Goal: Transaction & Acquisition: Purchase product/service

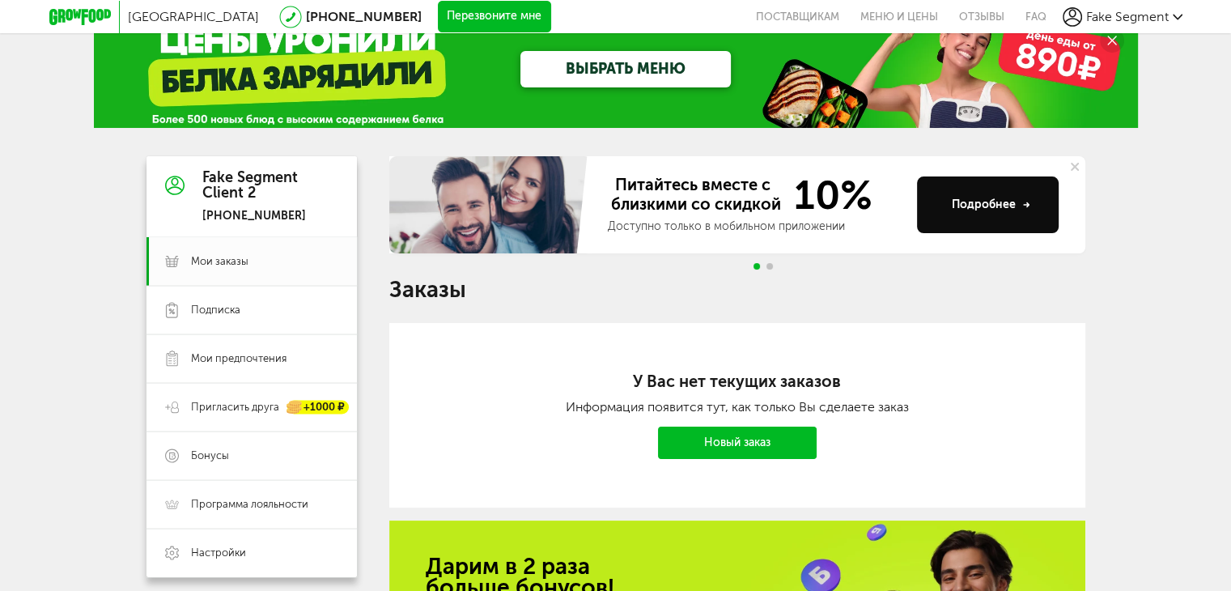
click at [74, 11] on icon at bounding box center [80, 17] width 62 height 16
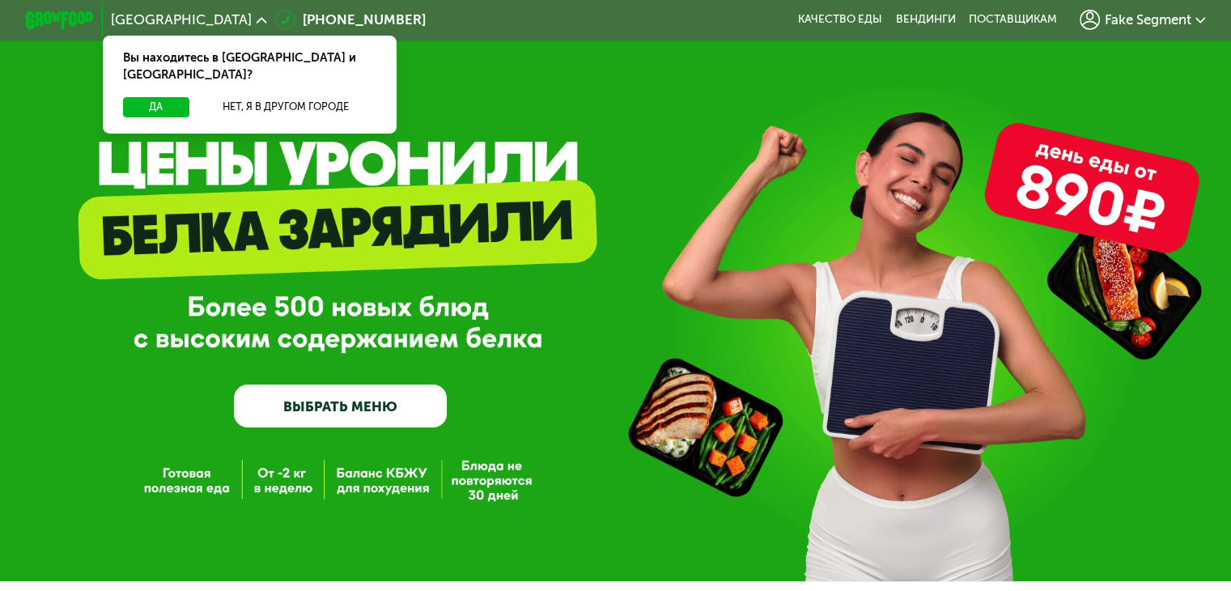
click at [1156, 27] on span "Fake Segment" at bounding box center [1147, 20] width 87 height 14
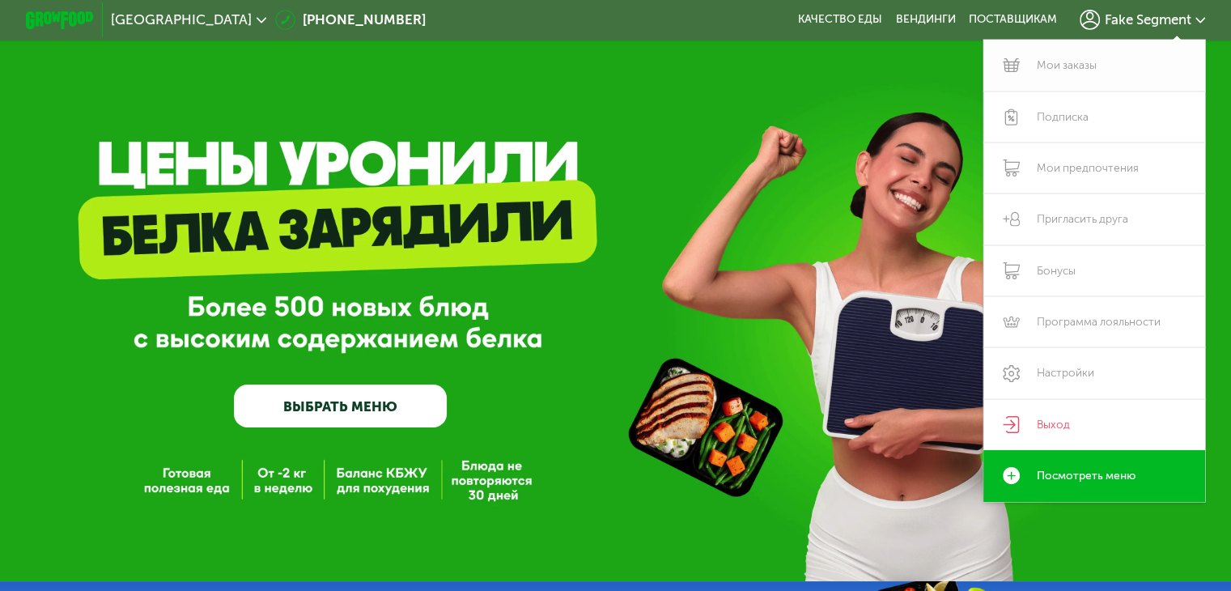
click at [1106, 72] on link "Мои заказы" at bounding box center [1095, 65] width 223 height 51
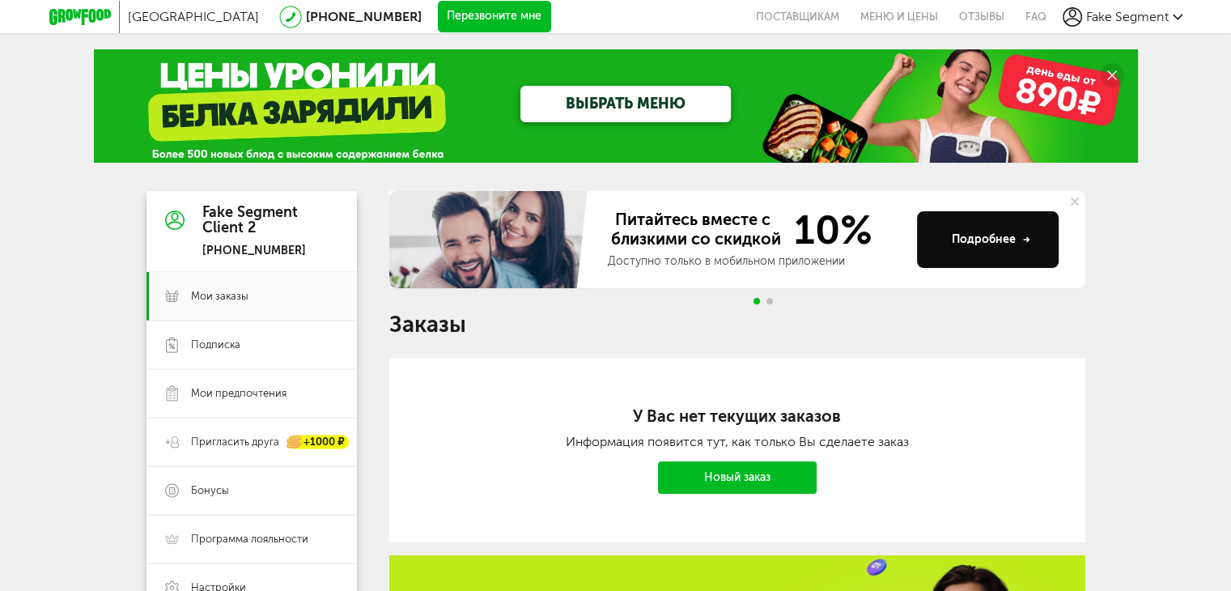
click at [54, 15] on icon at bounding box center [80, 17] width 62 height 16
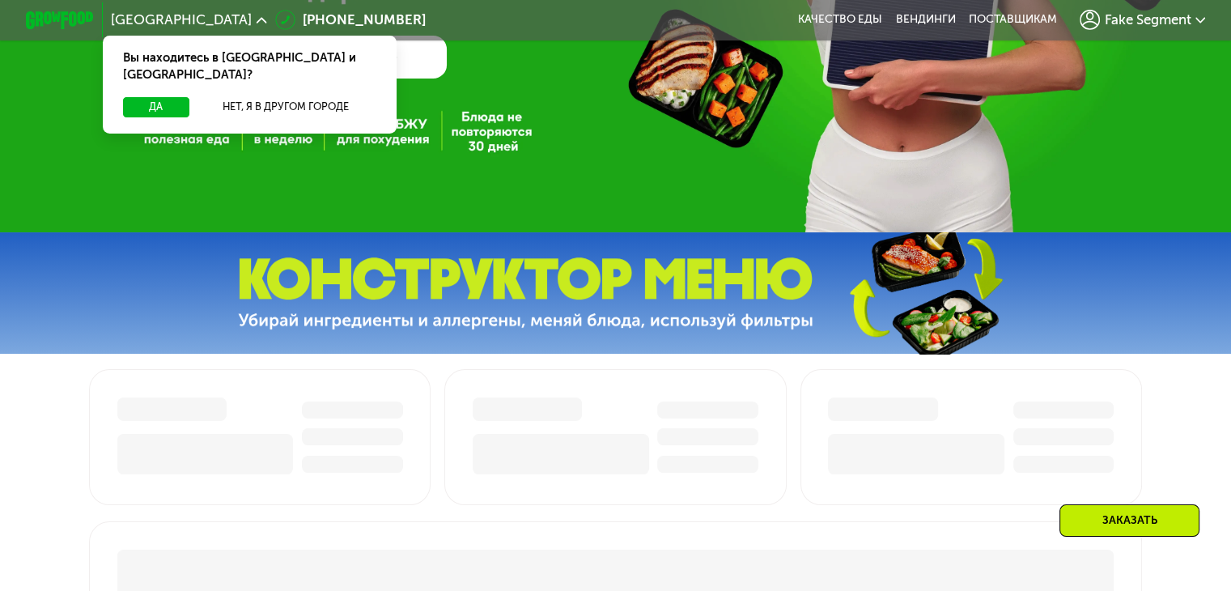
scroll to position [667, 0]
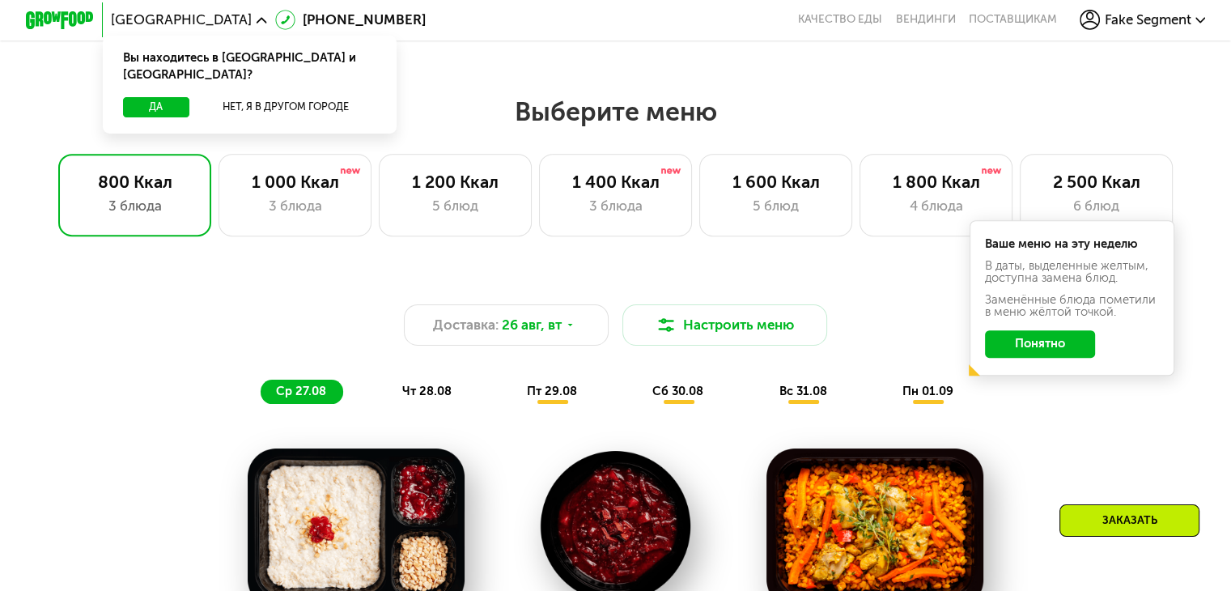
click at [1176, 15] on span "Fake Segment" at bounding box center [1147, 20] width 87 height 14
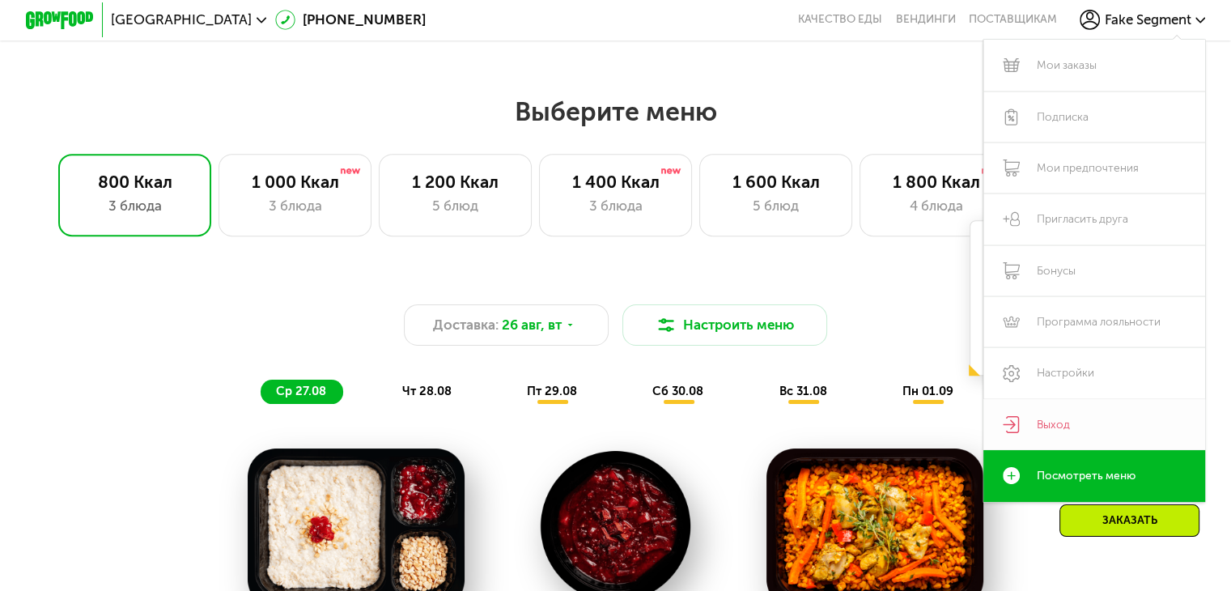
click at [1075, 419] on link "Выход" at bounding box center [1095, 424] width 223 height 51
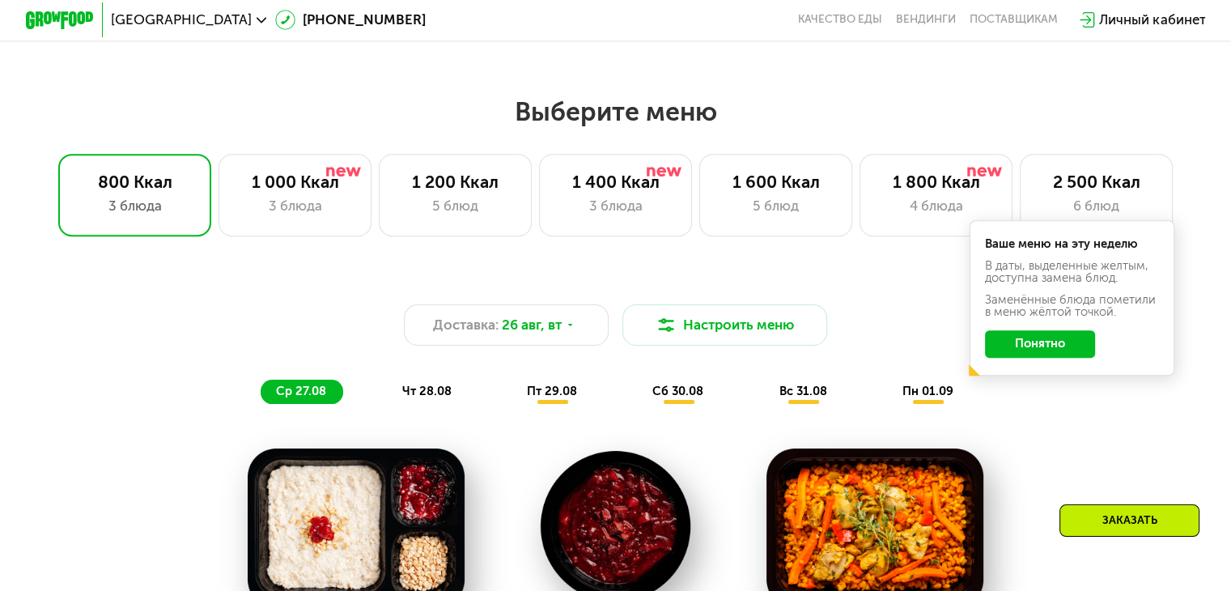
click at [1132, 15] on div "Личный кабинет" at bounding box center [1152, 20] width 106 height 20
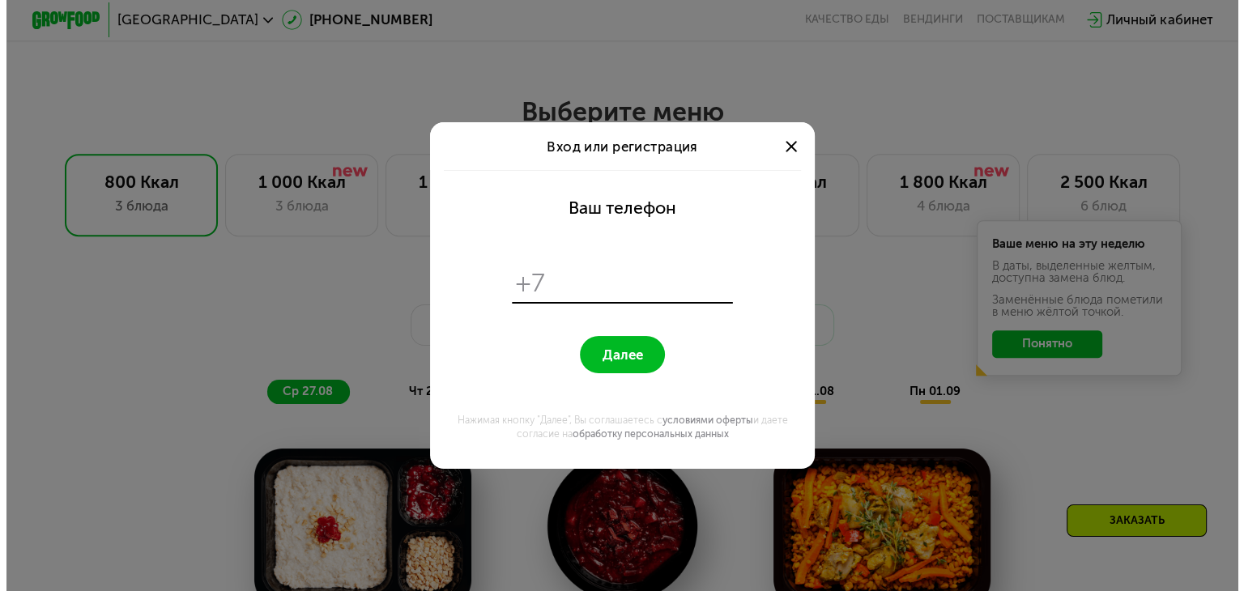
scroll to position [0, 0]
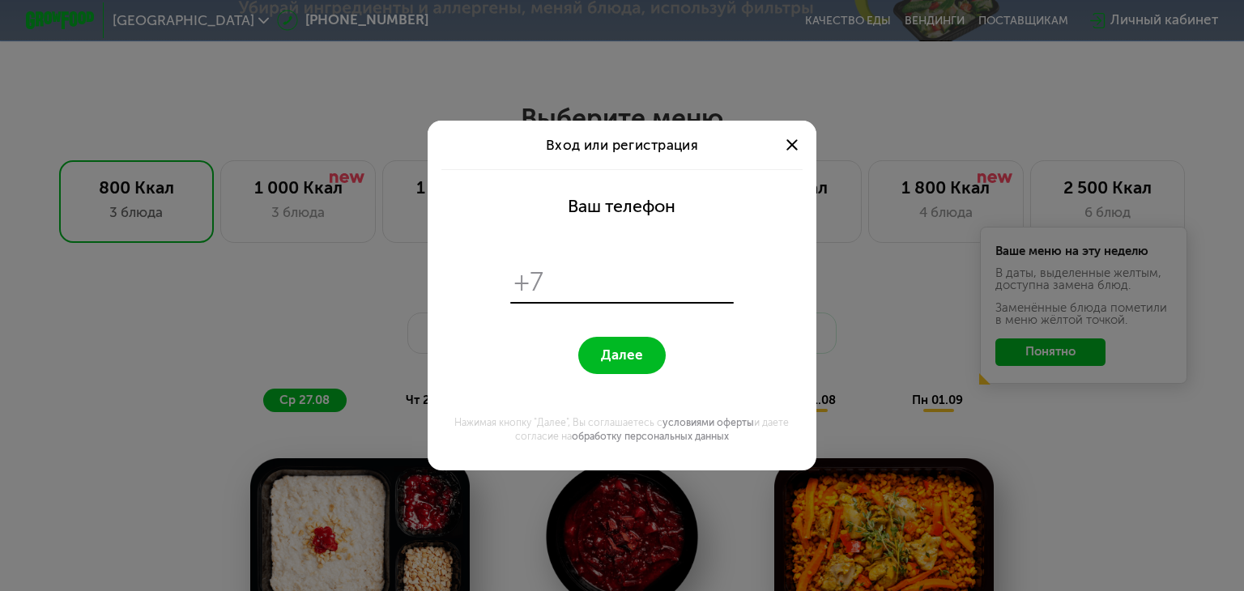
click at [567, 286] on input "tel" at bounding box center [640, 282] width 177 height 33
type input "**********"
click at [622, 351] on span "Далее" at bounding box center [622, 355] width 42 height 16
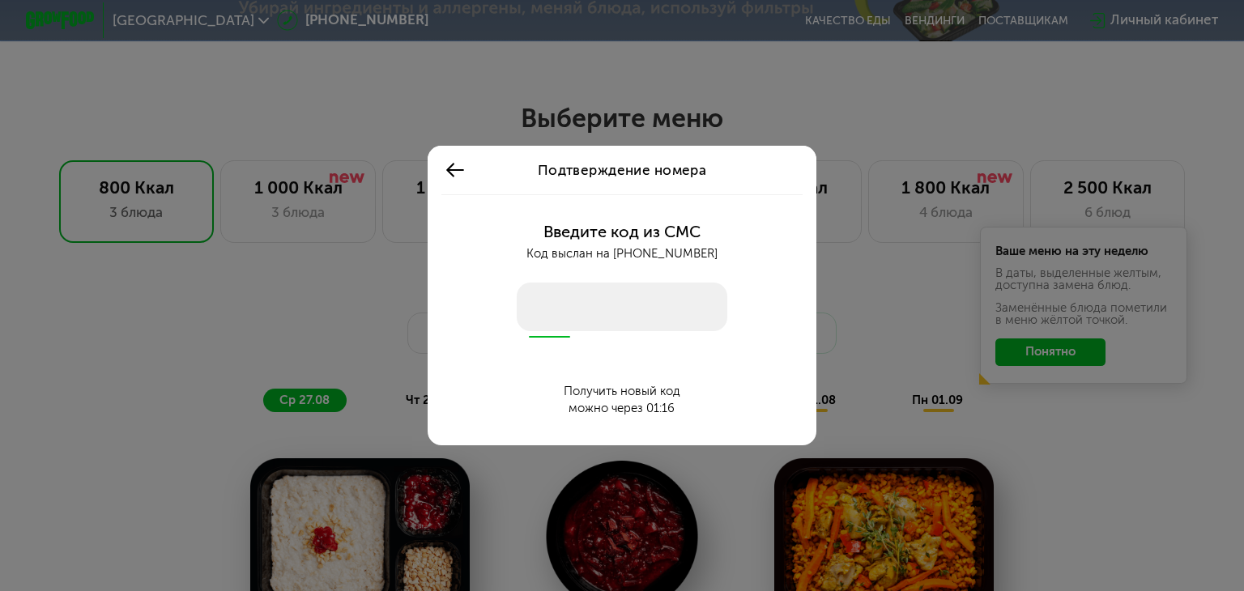
click at [571, 305] on input "number" at bounding box center [622, 307] width 210 height 49
paste input "****"
type input "****"
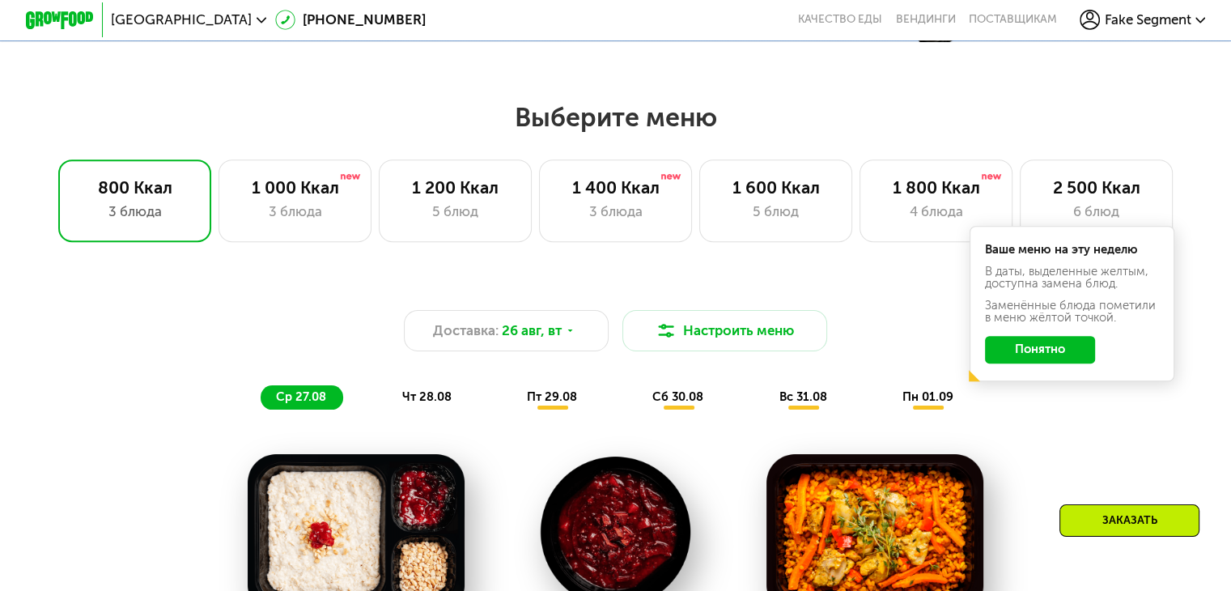
scroll to position [667, 0]
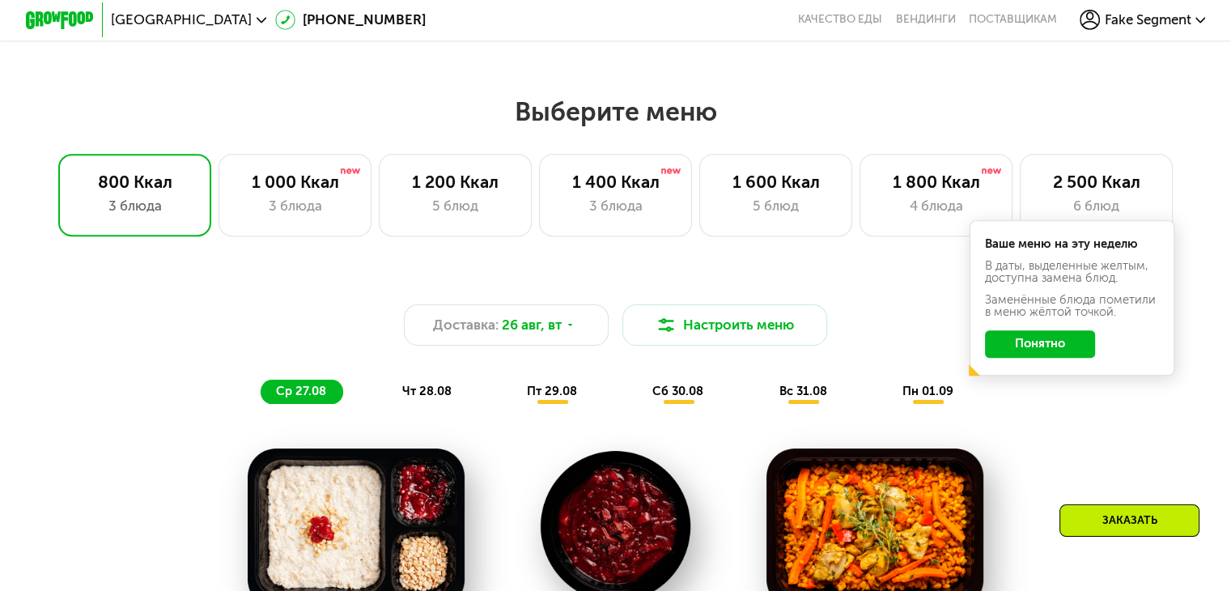
click at [1082, 351] on button "Понятно" at bounding box center [1040, 344] width 110 height 28
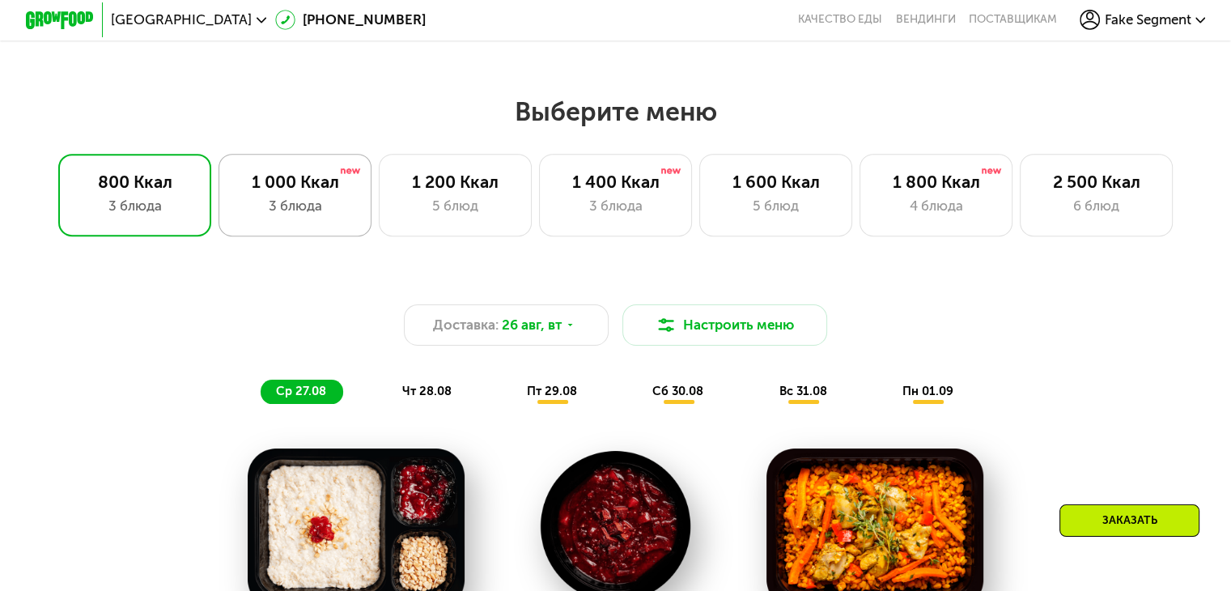
click at [379, 175] on div "1 000 Ккал 3 блюда" at bounding box center [456, 195] width 154 height 82
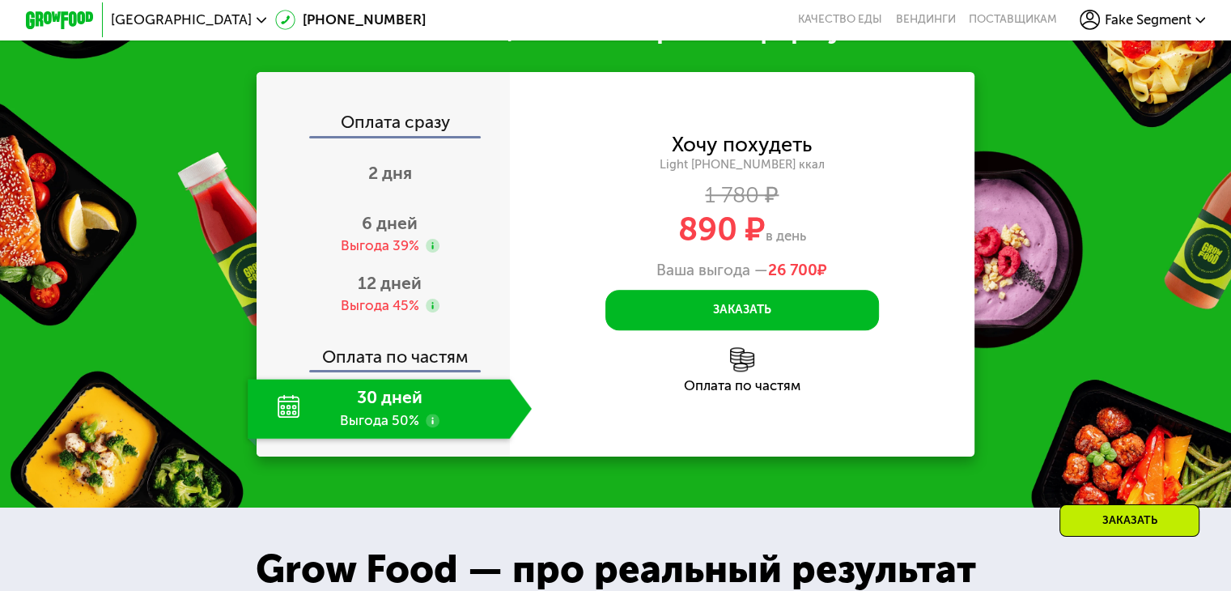
scroll to position [1576, 0]
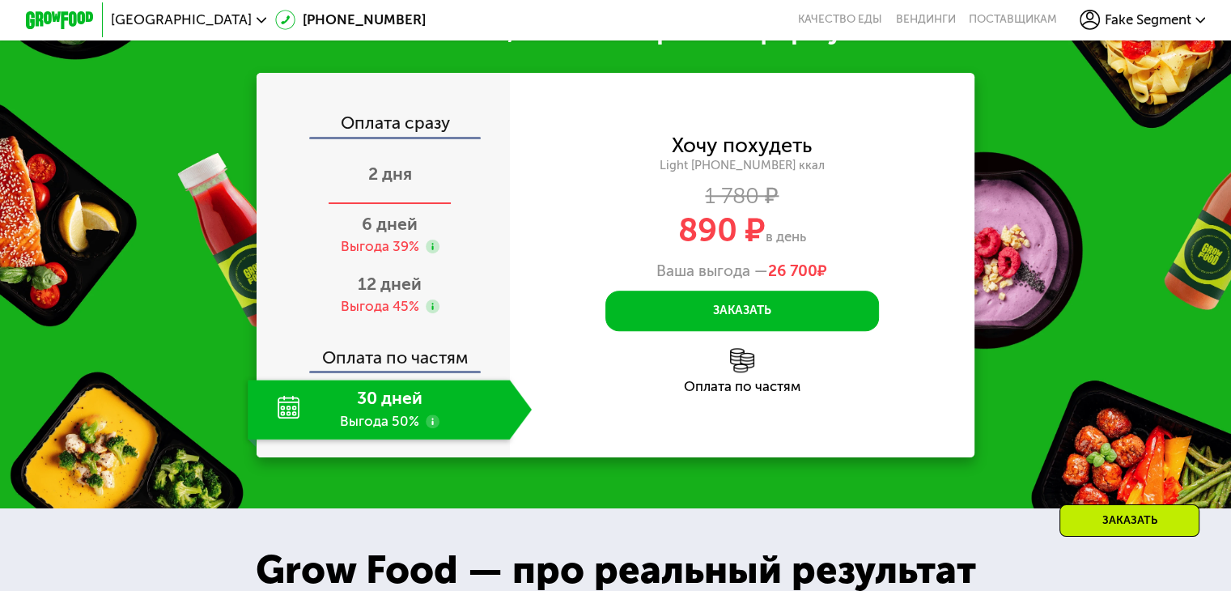
click at [389, 184] on span "2 дня" at bounding box center [390, 174] width 44 height 20
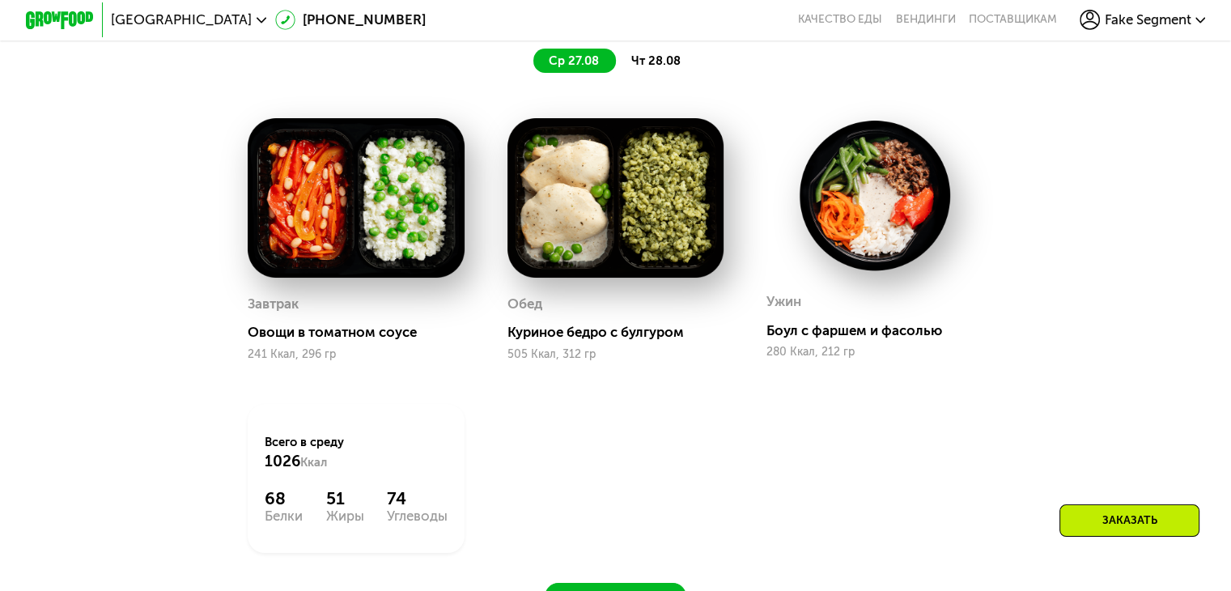
scroll to position [582, 0]
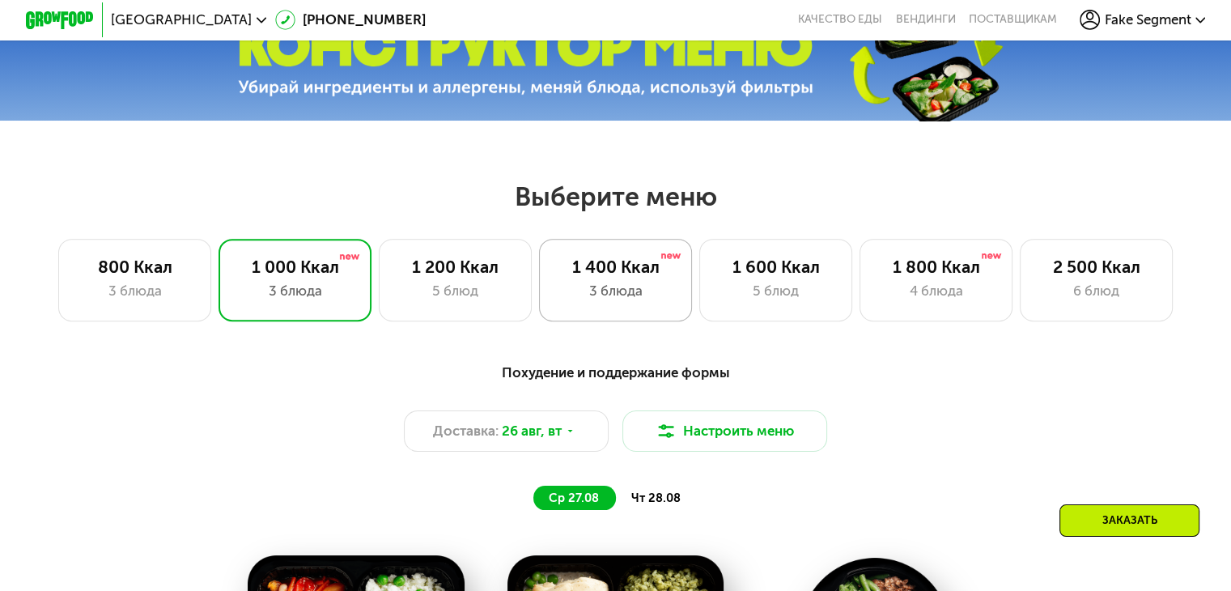
click at [606, 273] on div "1 400 Ккал" at bounding box center [615, 267] width 117 height 20
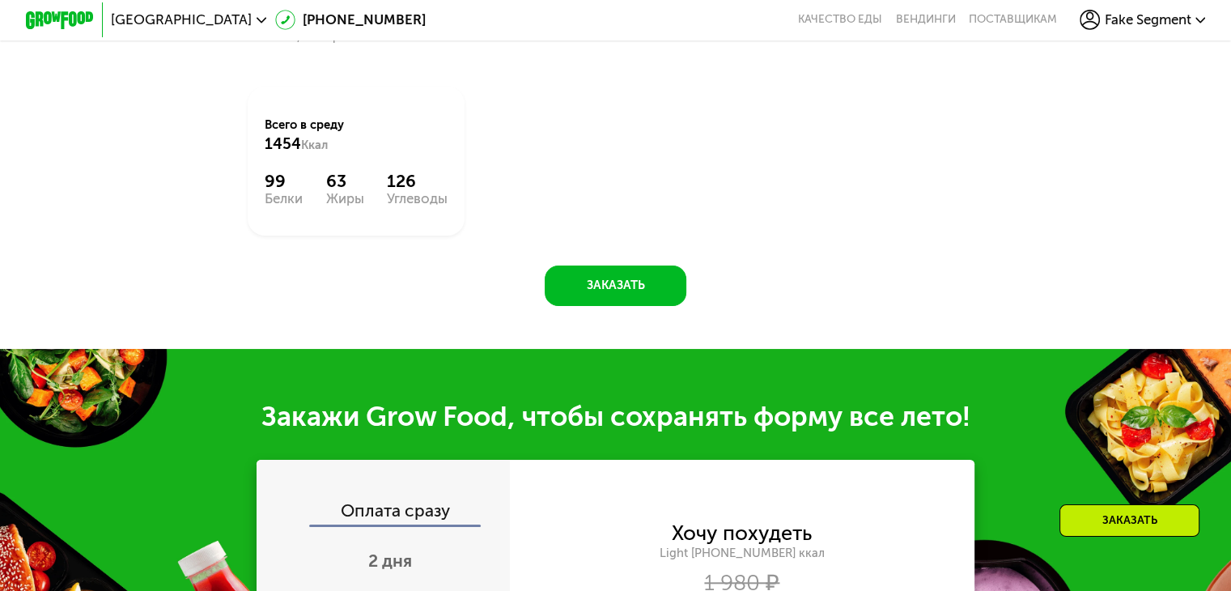
scroll to position [1683, 0]
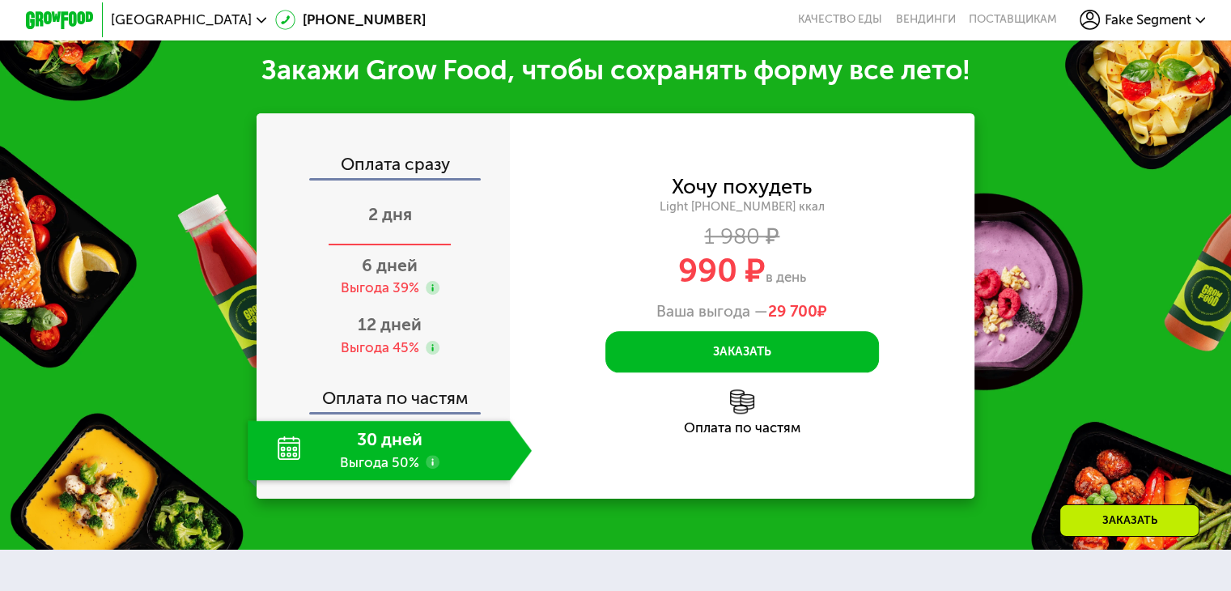
click at [389, 224] on span "2 дня" at bounding box center [390, 214] width 44 height 20
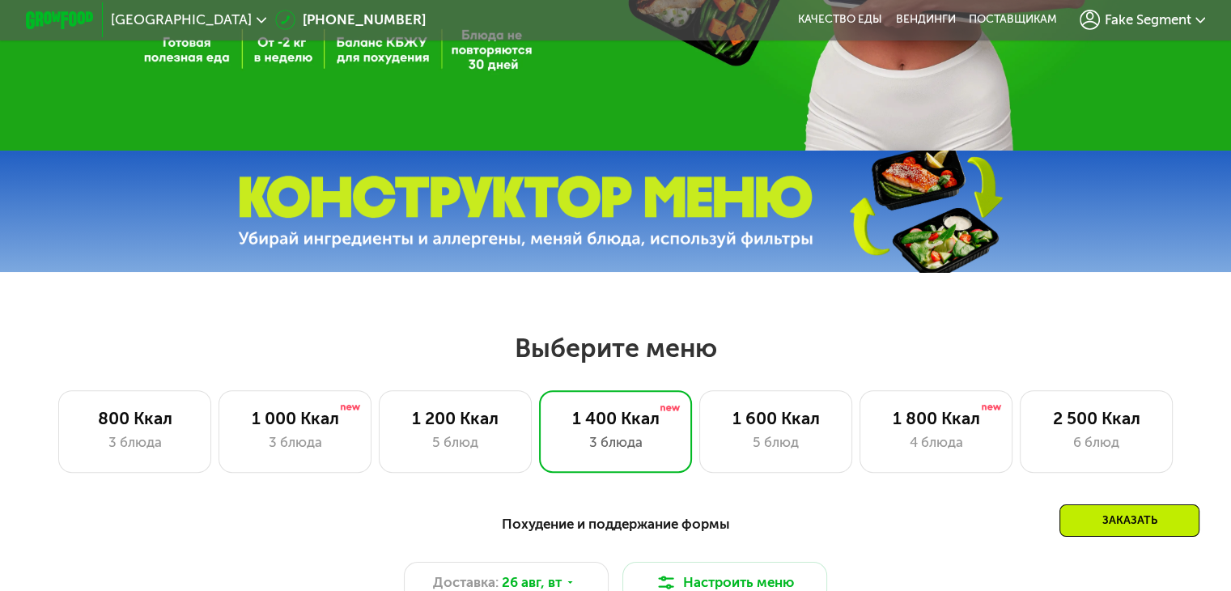
scroll to position [580, 0]
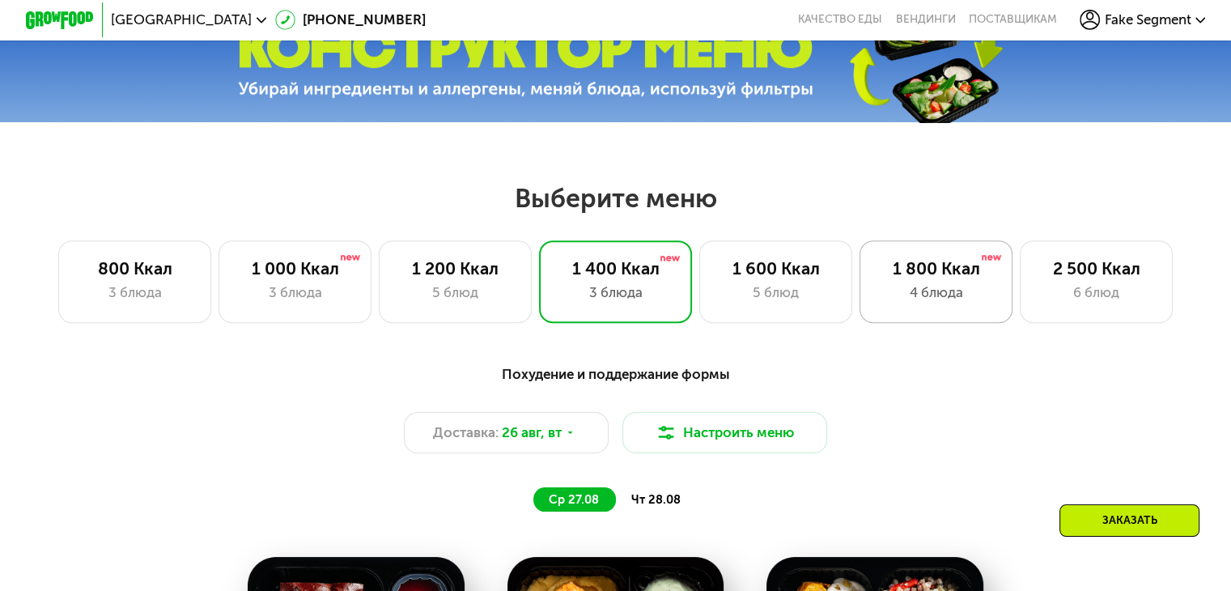
click at [1020, 312] on div "1 800 Ккал 4 блюда" at bounding box center [1097, 281] width 154 height 82
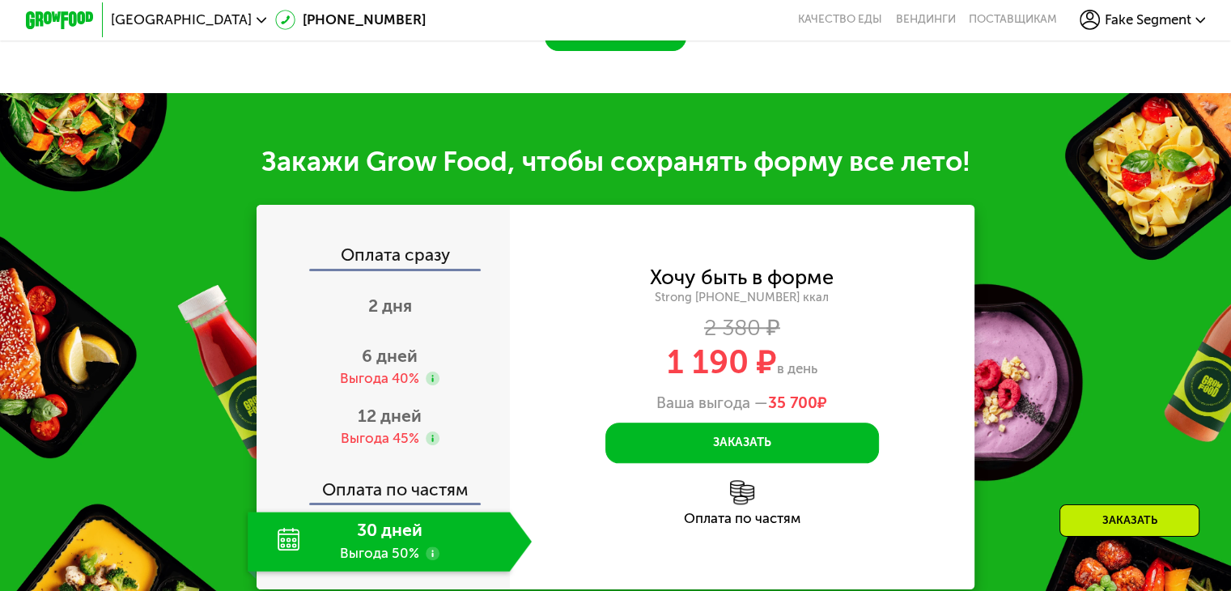
scroll to position [1735, 0]
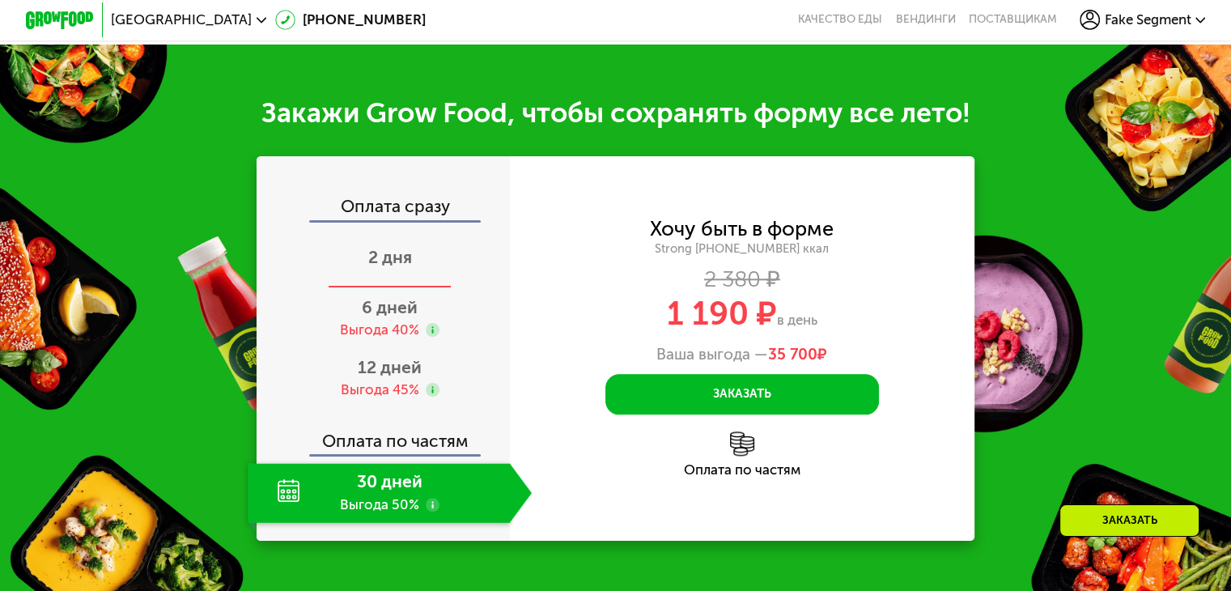
click at [429, 276] on div "2 дня" at bounding box center [390, 258] width 284 height 60
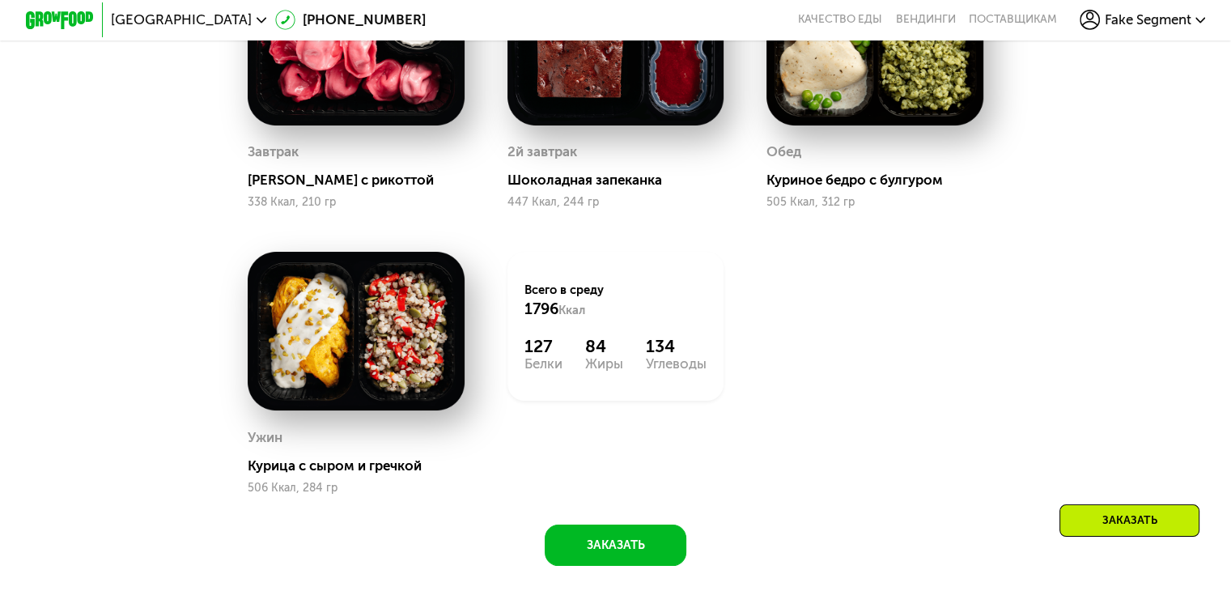
scroll to position [680, 0]
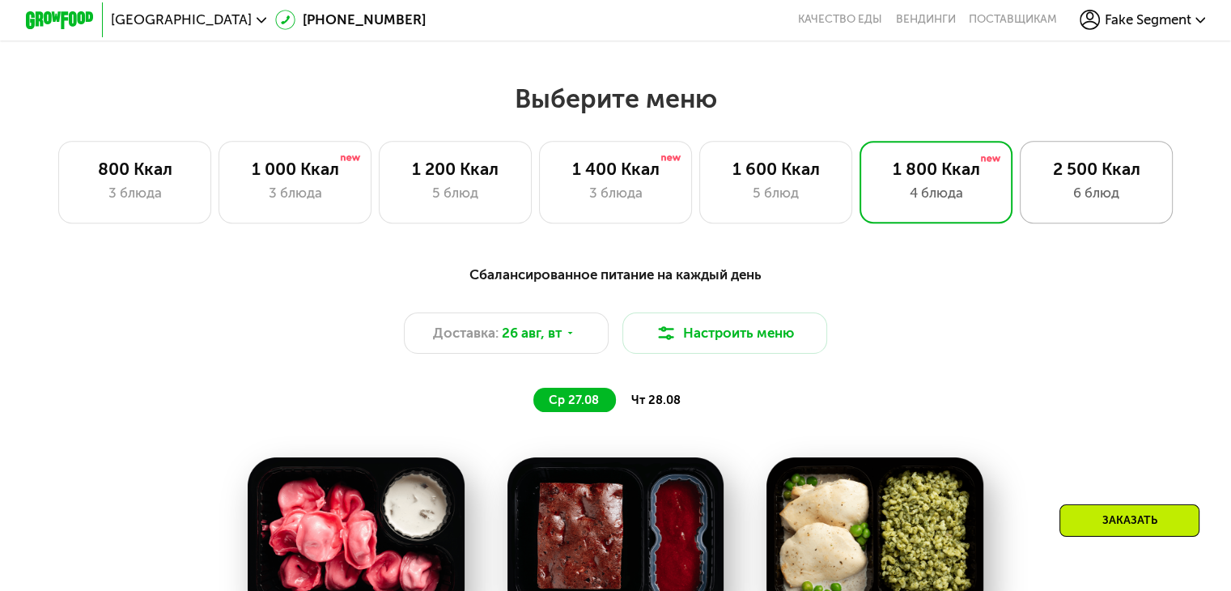
click at [1111, 198] on div "6 блюд" at bounding box center [1096, 193] width 117 height 20
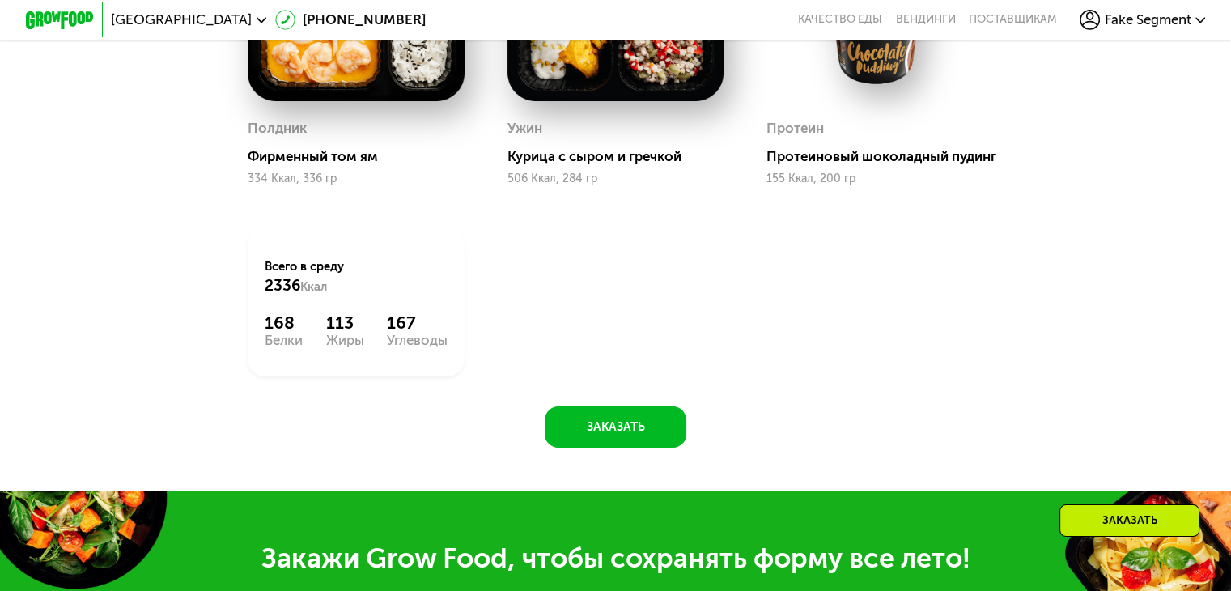
scroll to position [1483, 0]
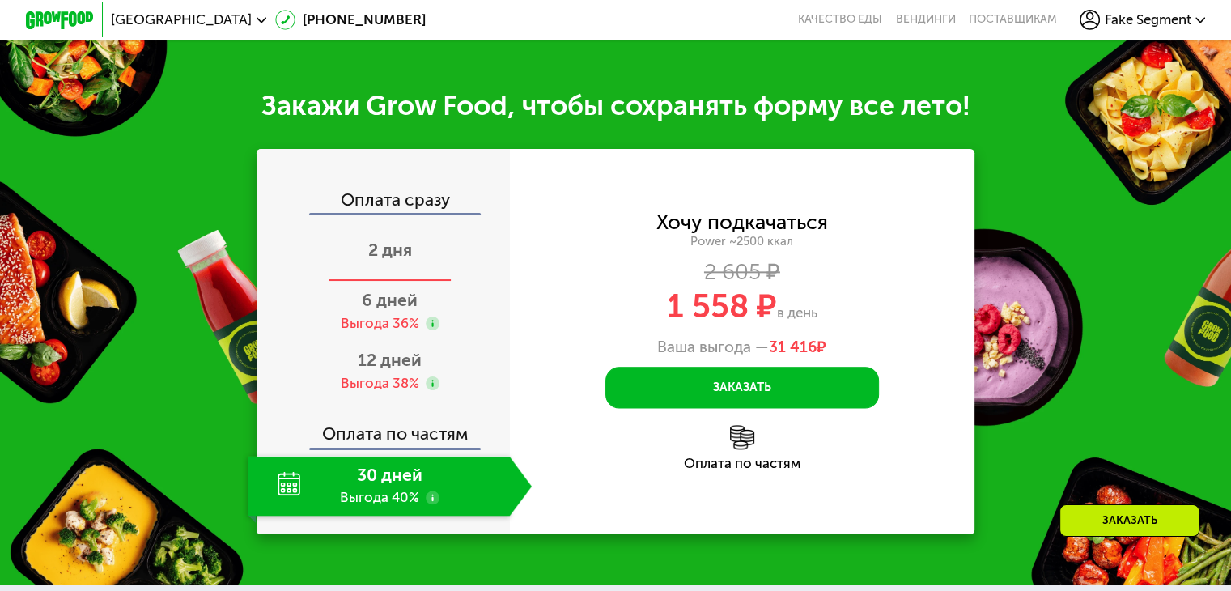
click at [393, 260] on span "2 дня" at bounding box center [390, 250] width 44 height 20
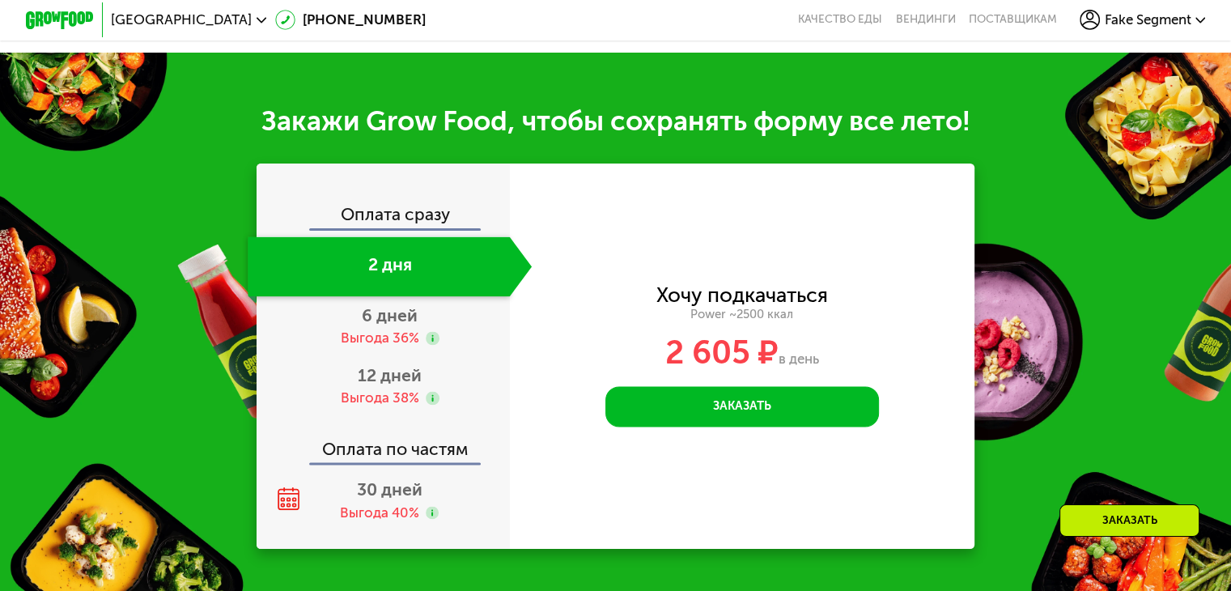
scroll to position [1933, 0]
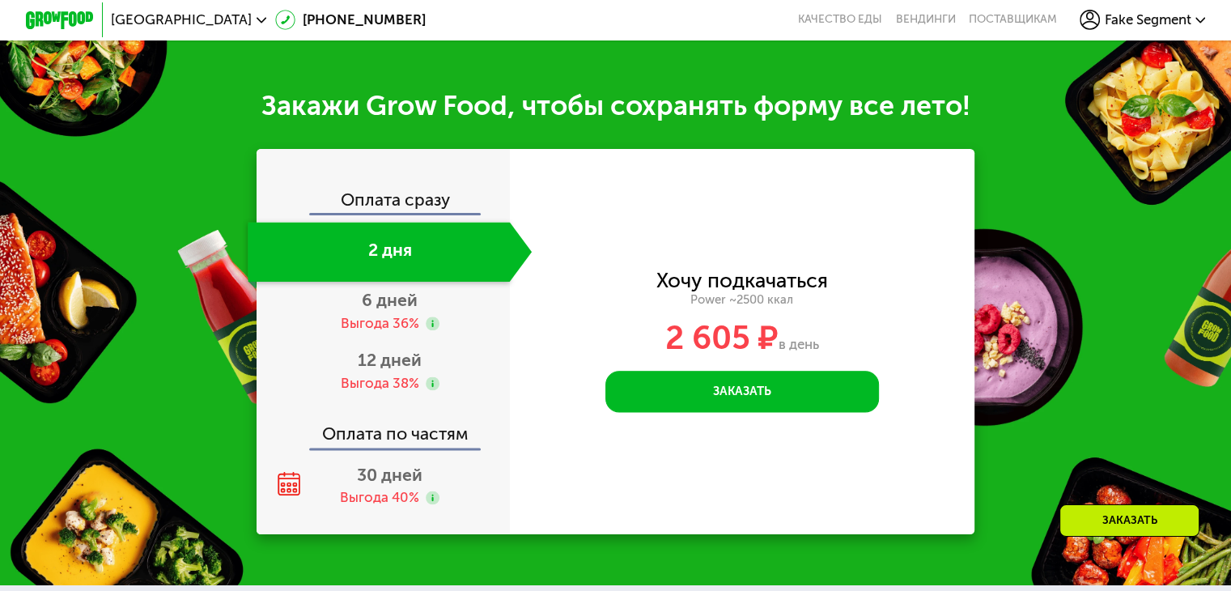
click at [860, 494] on div "Хочу подкачаться Power ~2500 ккал 2 605 ₽ в день Заказать Введите свой номер те…" at bounding box center [743, 341] width 466 height 385
click at [186, 19] on span "Санкт-Петербург" at bounding box center [181, 20] width 141 height 14
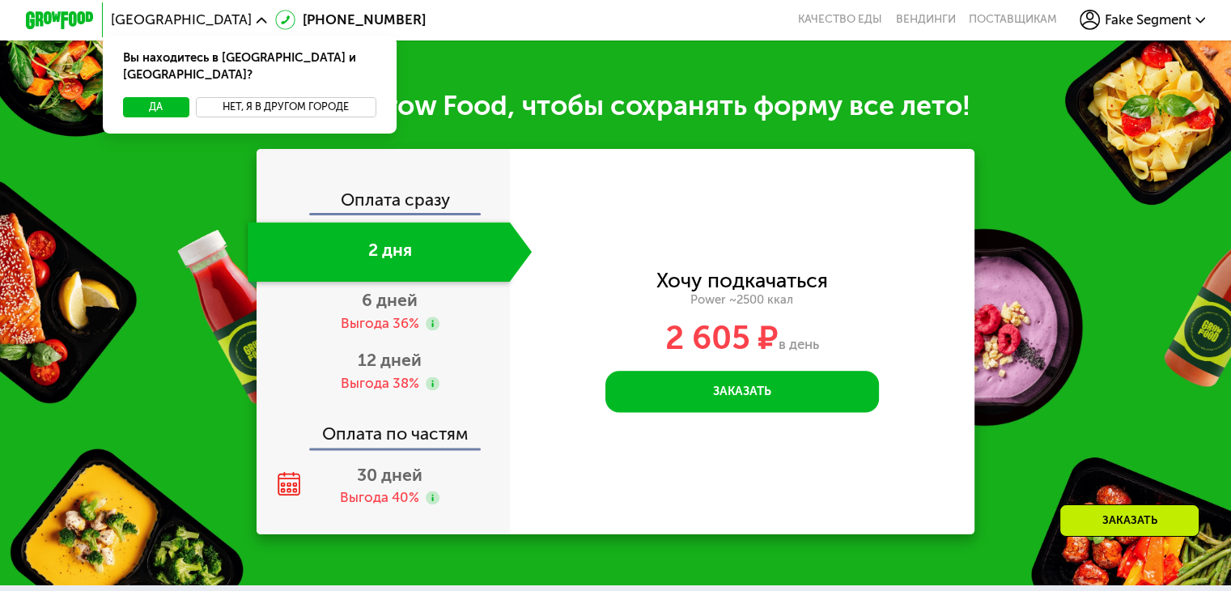
click at [280, 97] on button "Нет, я в другом городе" at bounding box center [286, 107] width 181 height 20
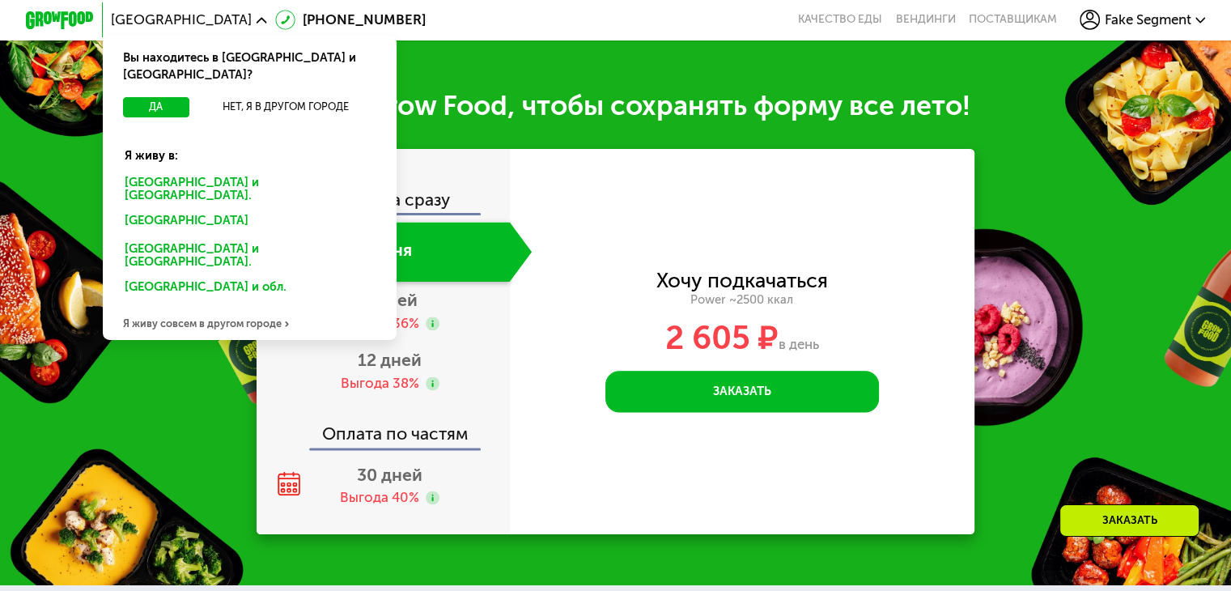
click at [145, 209] on div "Москве и обл." at bounding box center [246, 223] width 267 height 28
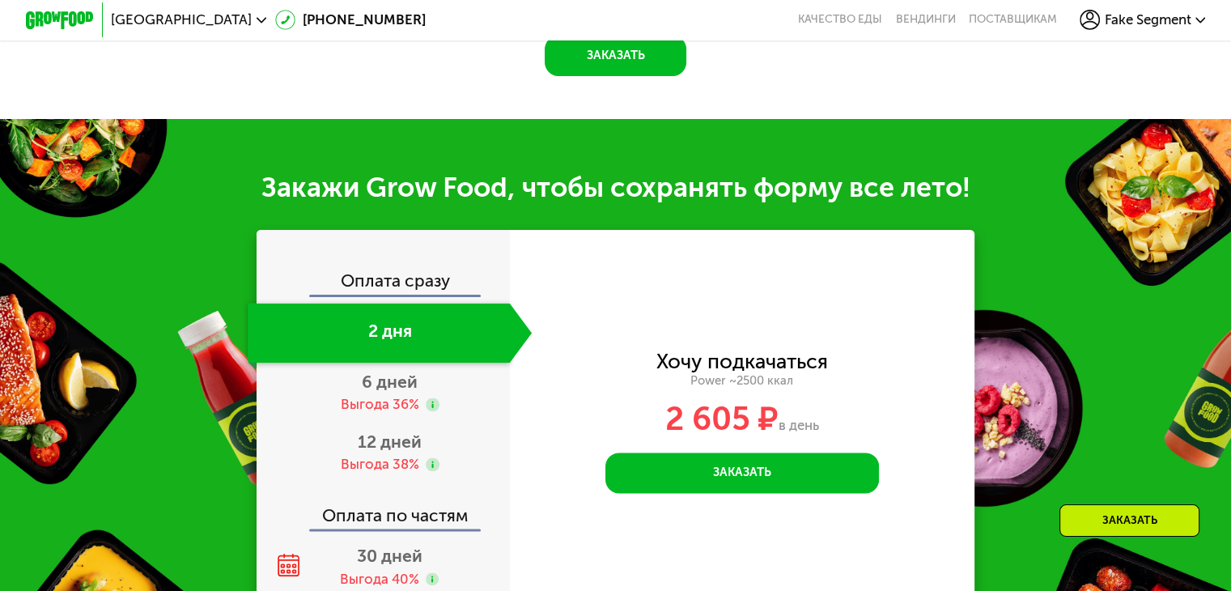
scroll to position [2000, 0]
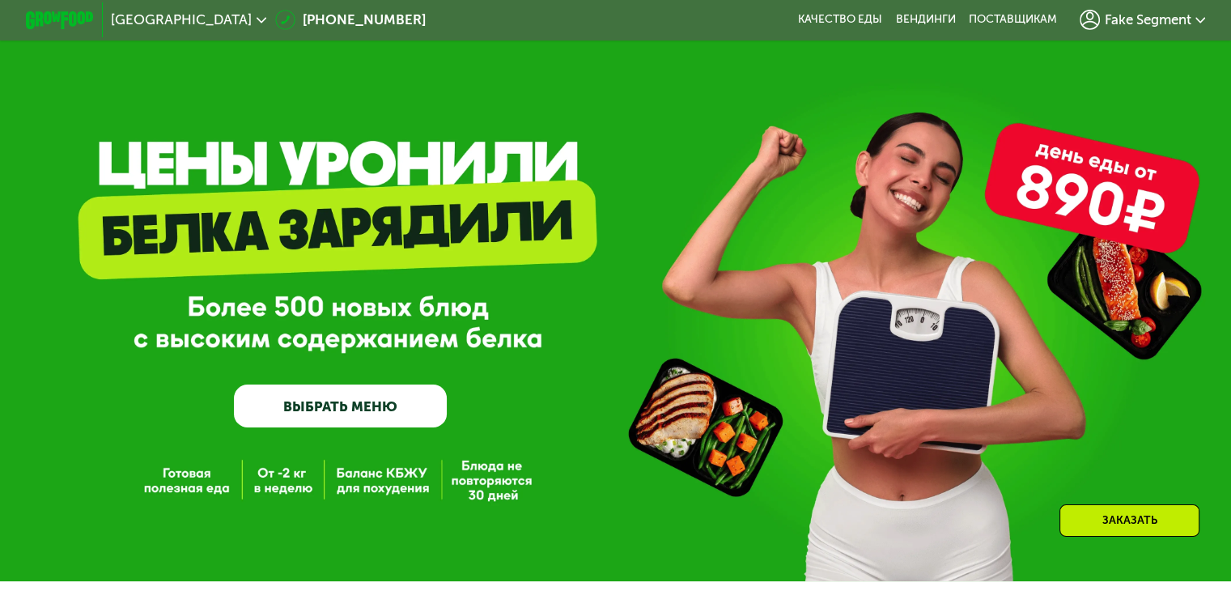
scroll to position [90, 0]
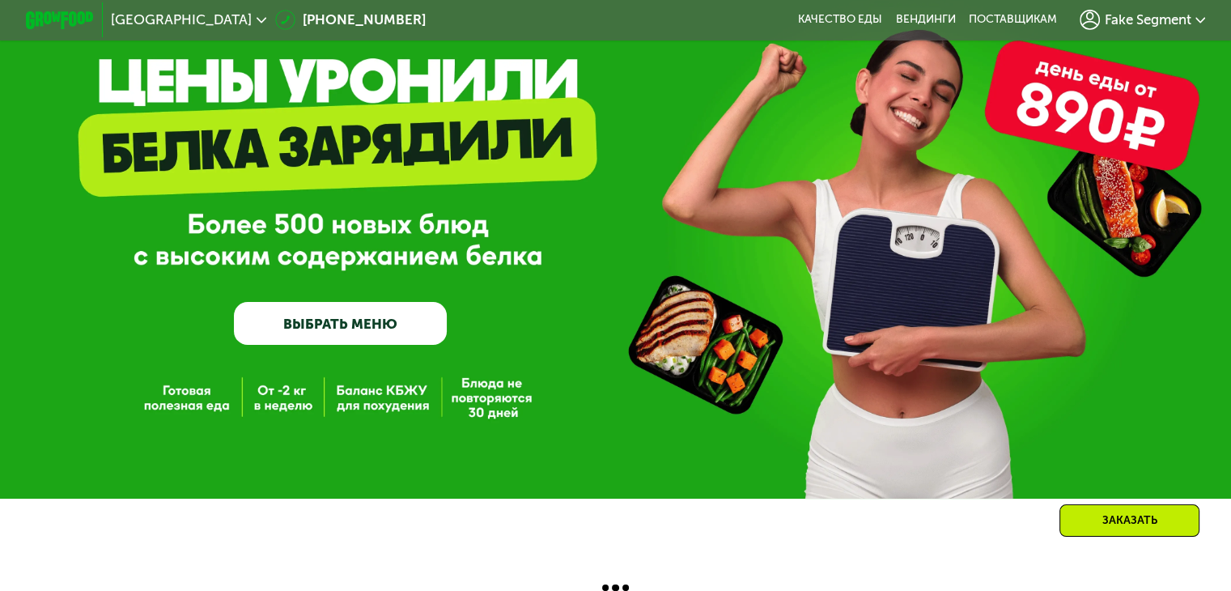
click at [777, 525] on div "Москва 8 (800) 555-21-78 Качество еды Вендинги поставщикам Fake Segment GrowFoo…" at bounding box center [615, 254] width 1231 height 674
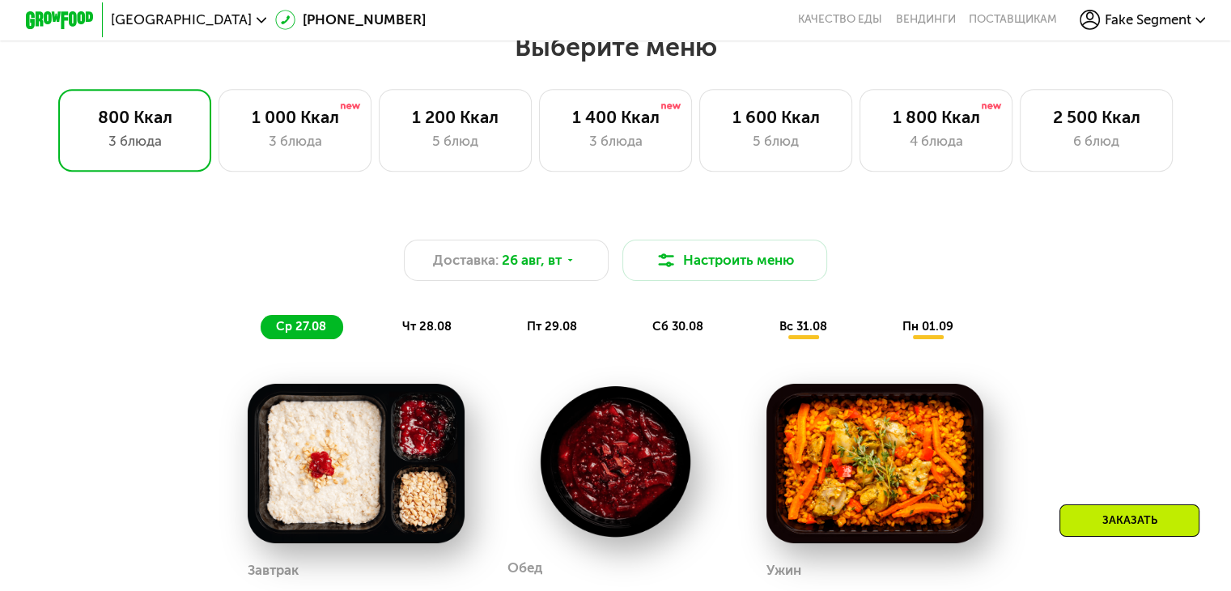
scroll to position [672, 0]
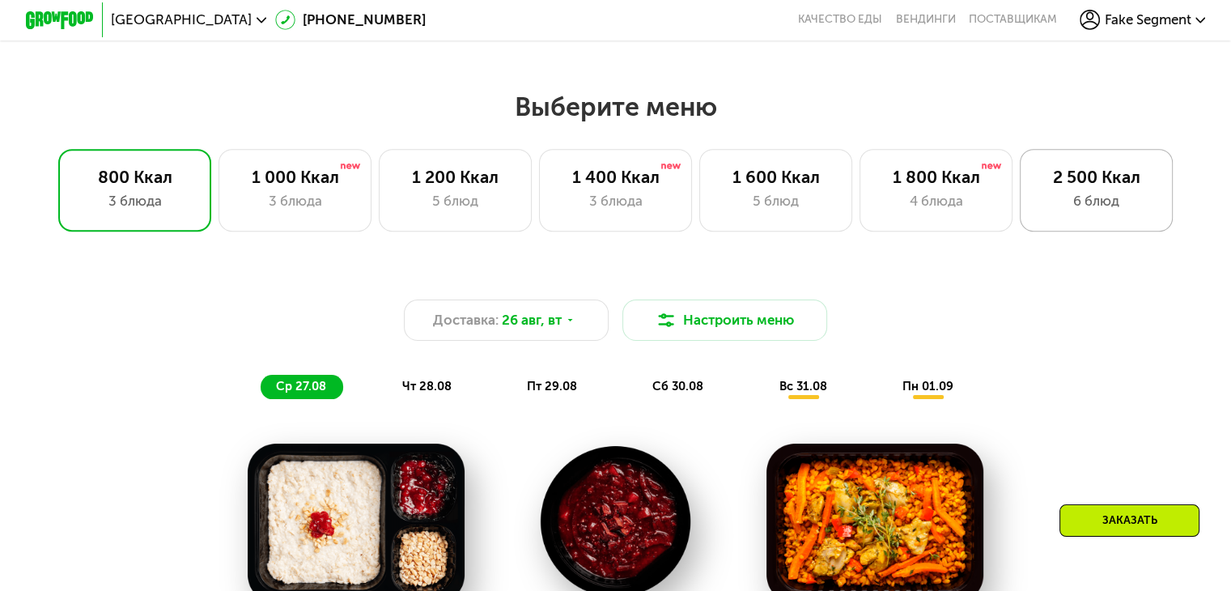
click at [1046, 198] on div "6 блюд" at bounding box center [1096, 201] width 117 height 20
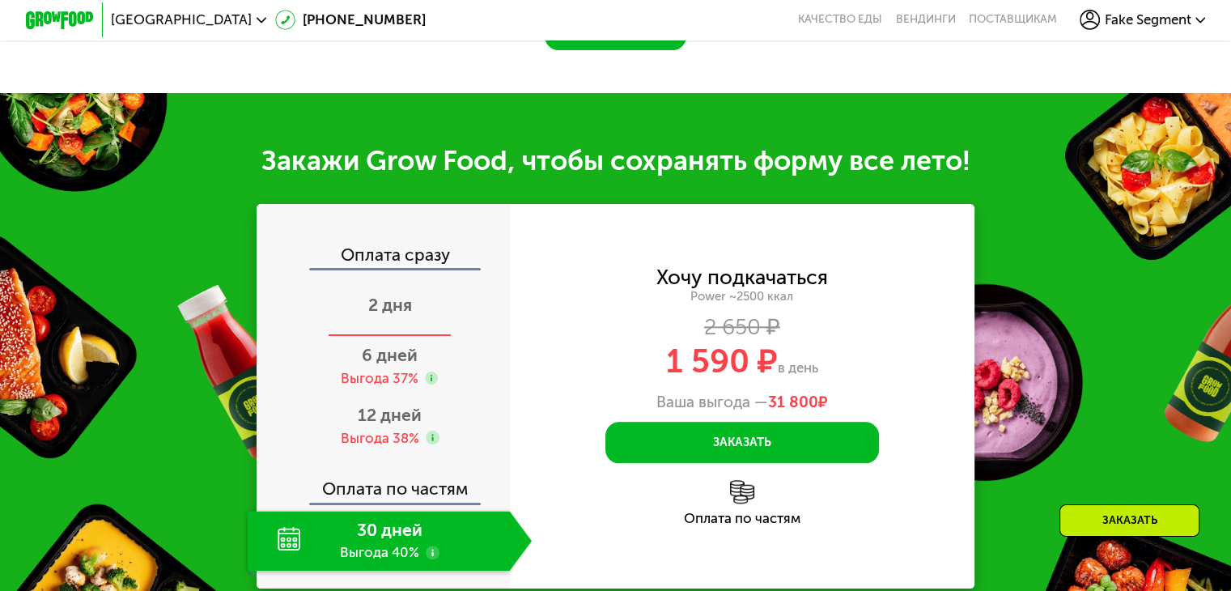
click at [422, 308] on div "2 дня" at bounding box center [390, 307] width 284 height 60
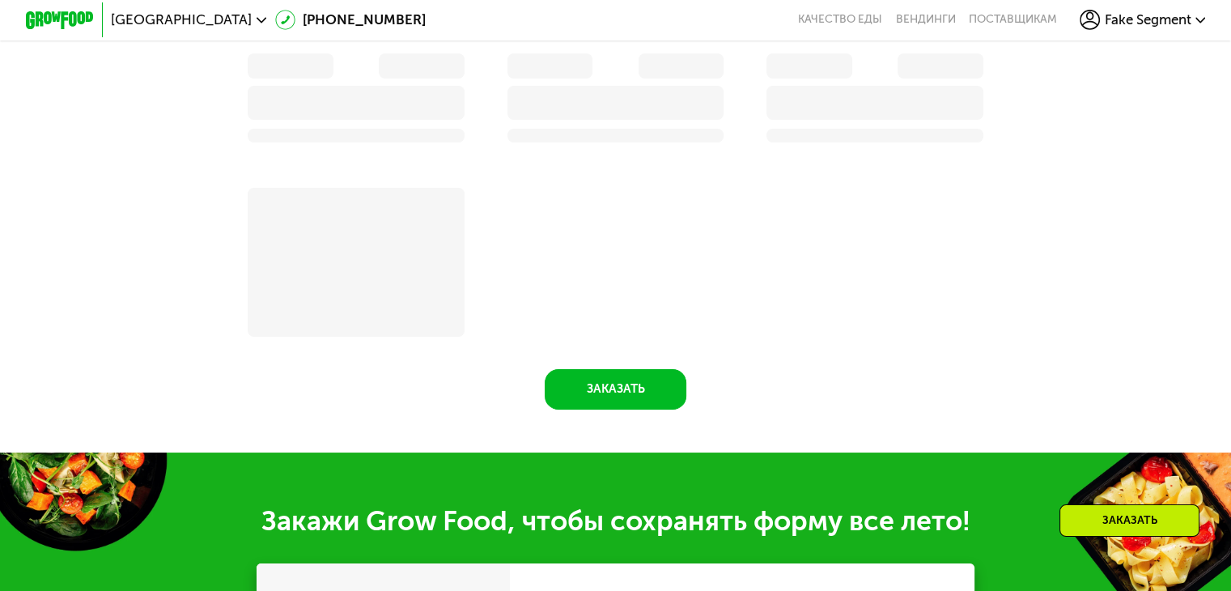
scroll to position [1983, 0]
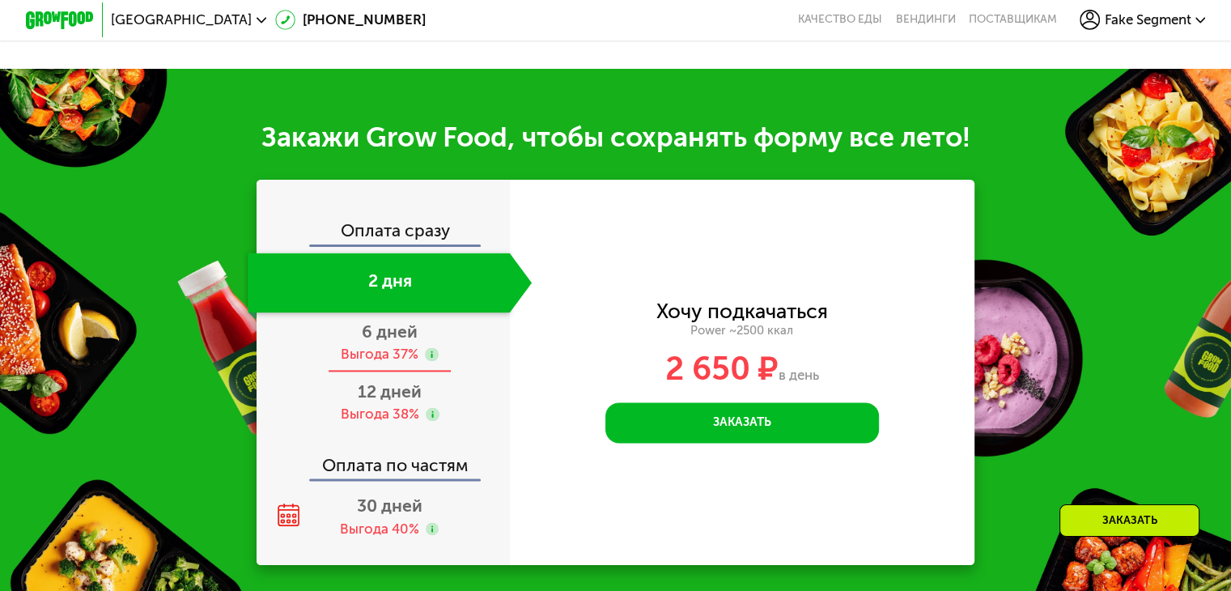
click at [400, 364] on div "Выгода 37%" at bounding box center [380, 354] width 78 height 19
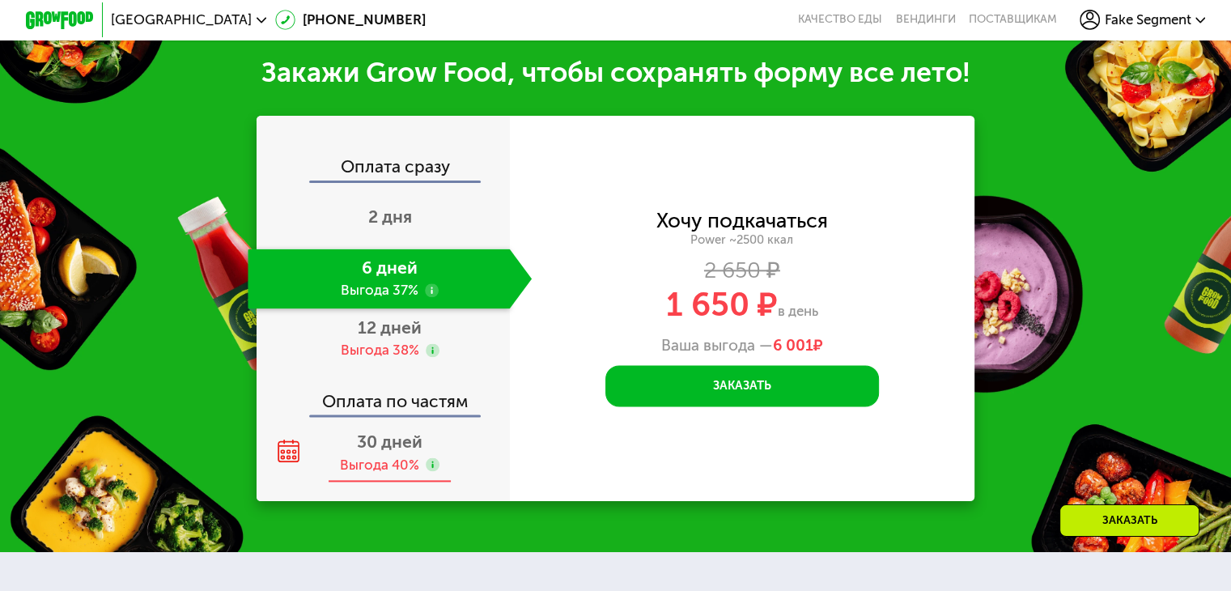
scroll to position [1600, 0]
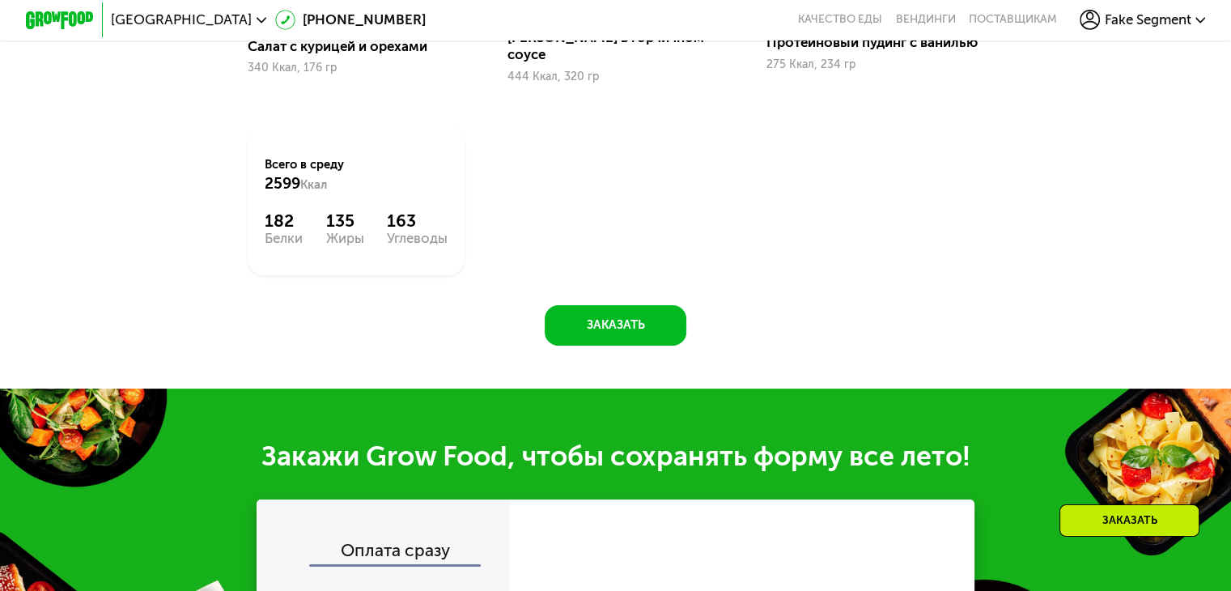
click at [389, 590] on span "2 дня" at bounding box center [390, 600] width 44 height 20
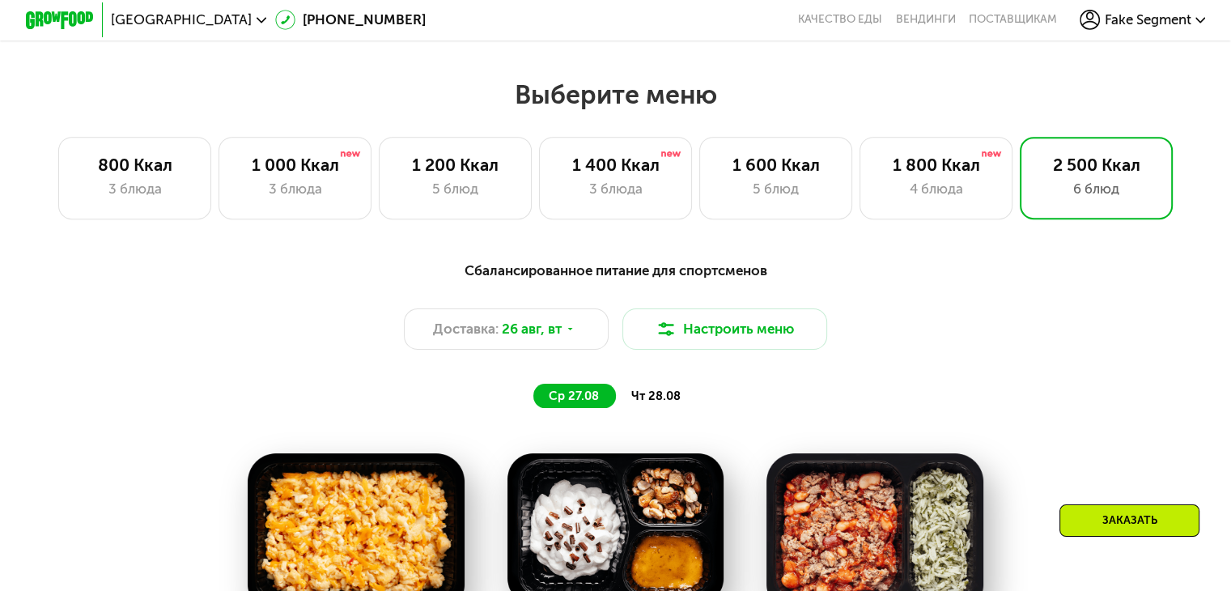
scroll to position [683, 0]
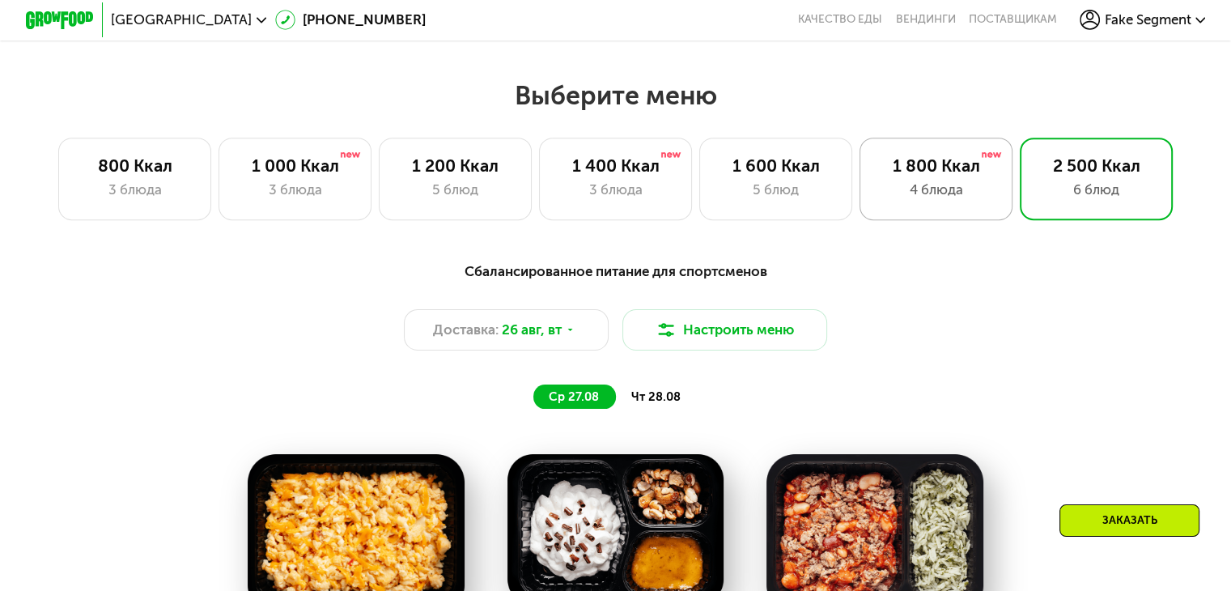
click at [929, 169] on div "1 800 Ккал" at bounding box center [936, 165] width 117 height 20
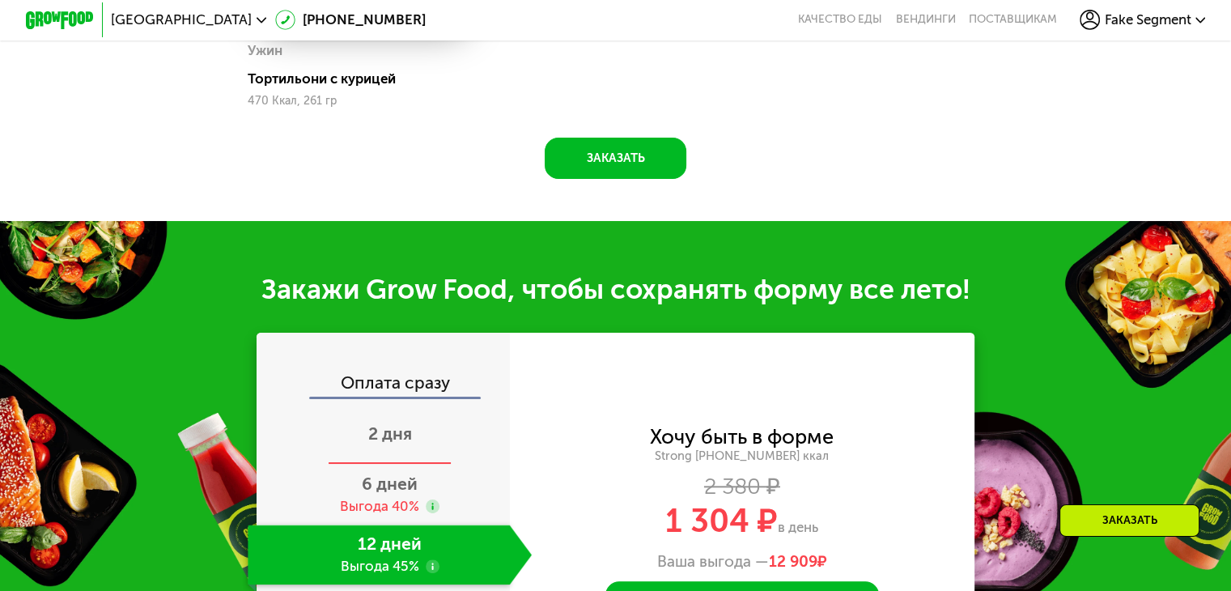
click at [401, 444] on span "2 дня" at bounding box center [390, 433] width 44 height 20
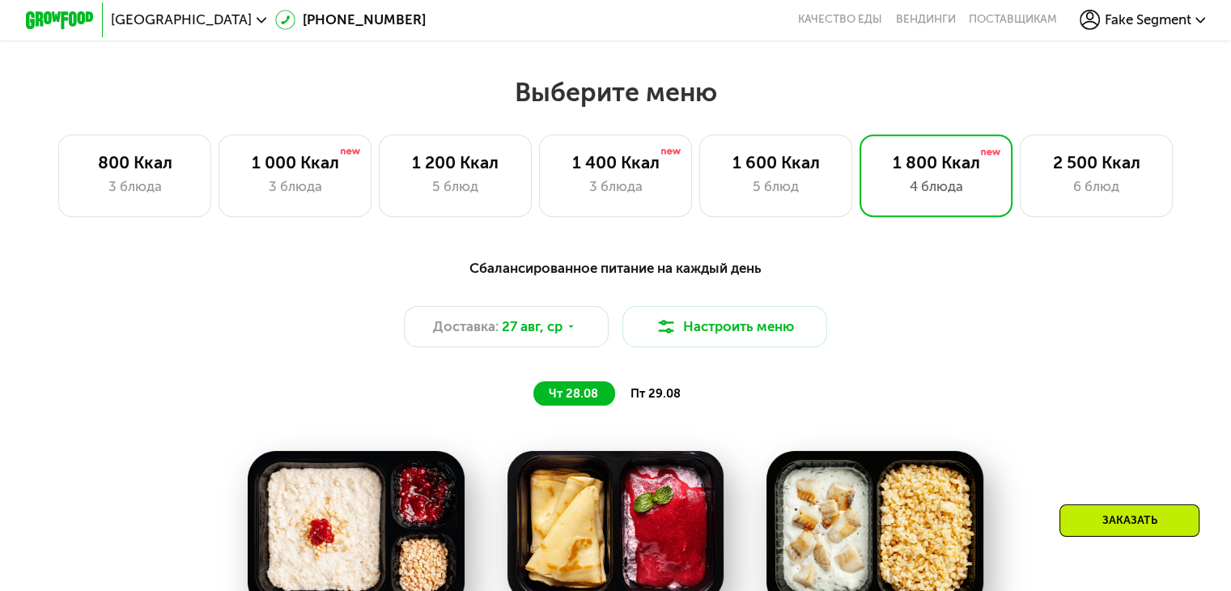
scroll to position [667, 0]
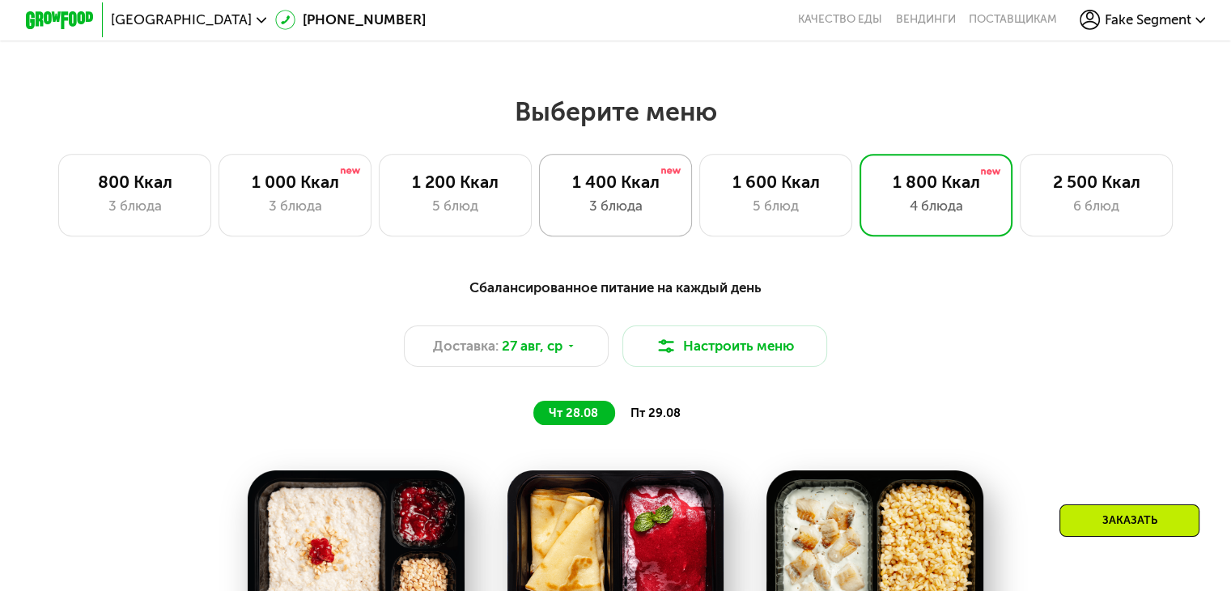
click at [623, 192] on div "1 400 Ккал" at bounding box center [615, 182] width 117 height 20
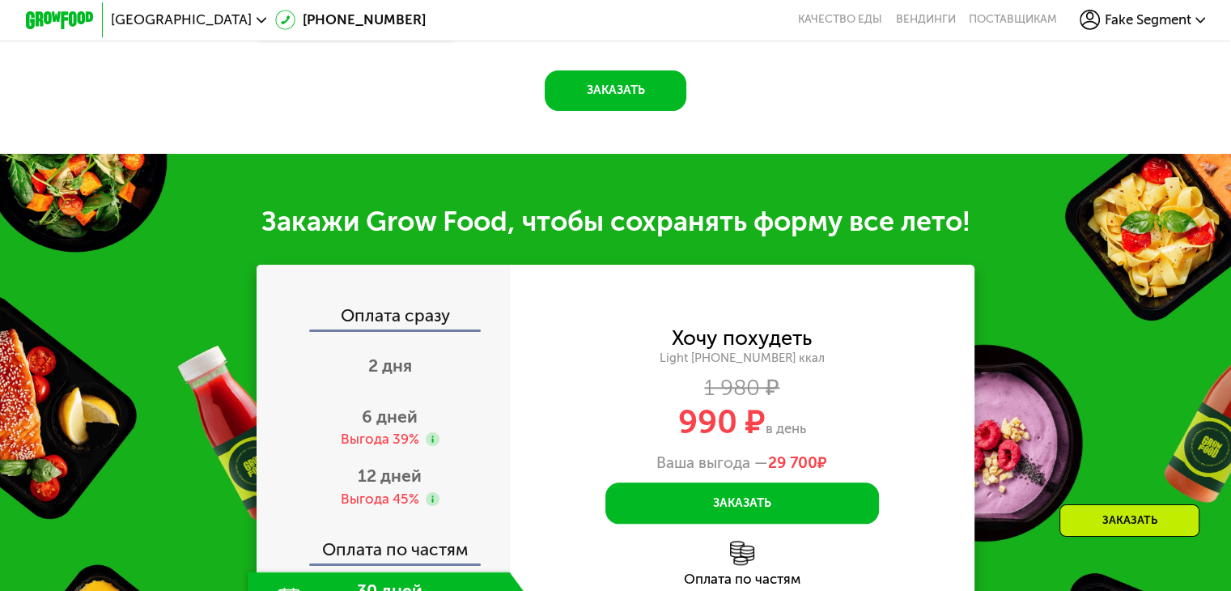
scroll to position [1663, 0]
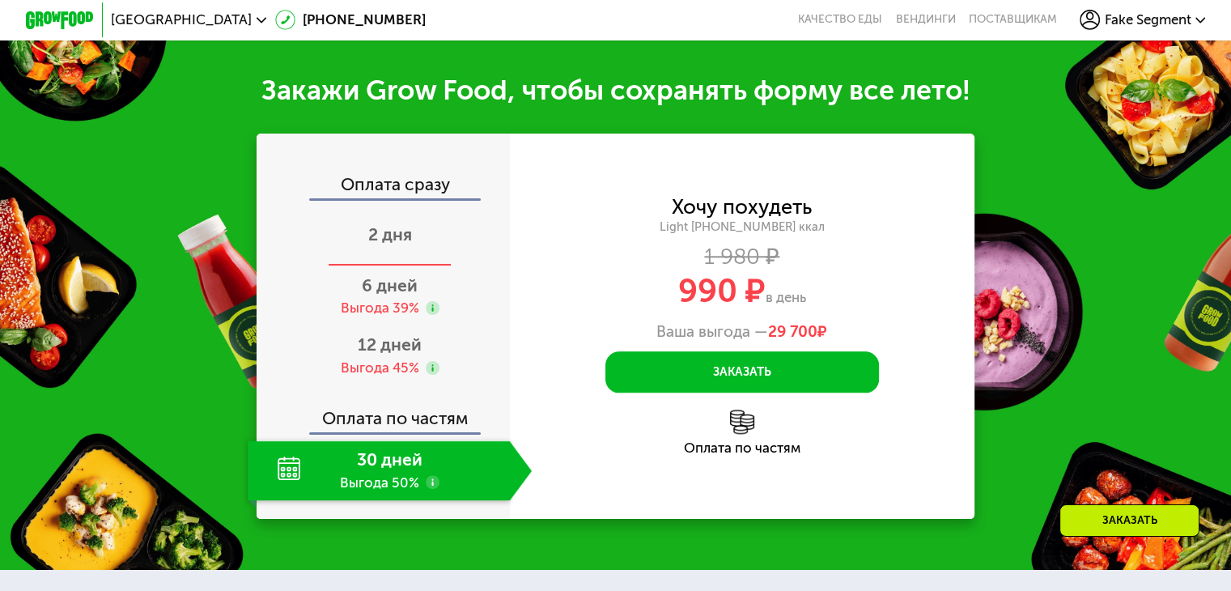
click at [389, 266] on div "2 дня" at bounding box center [390, 236] width 284 height 60
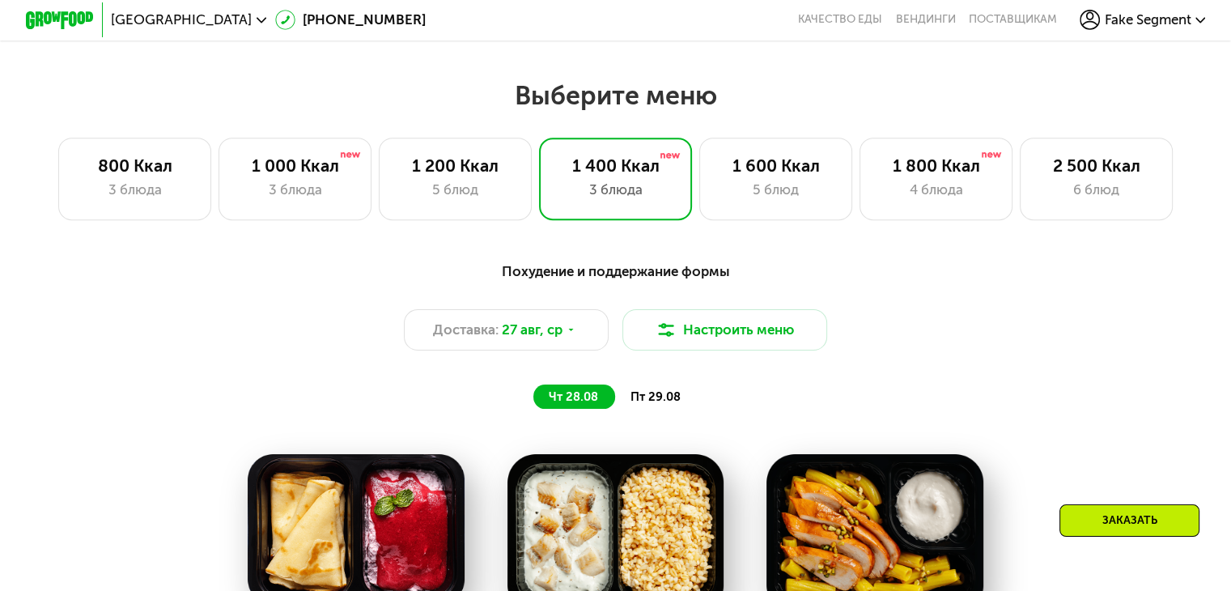
scroll to position [657, 0]
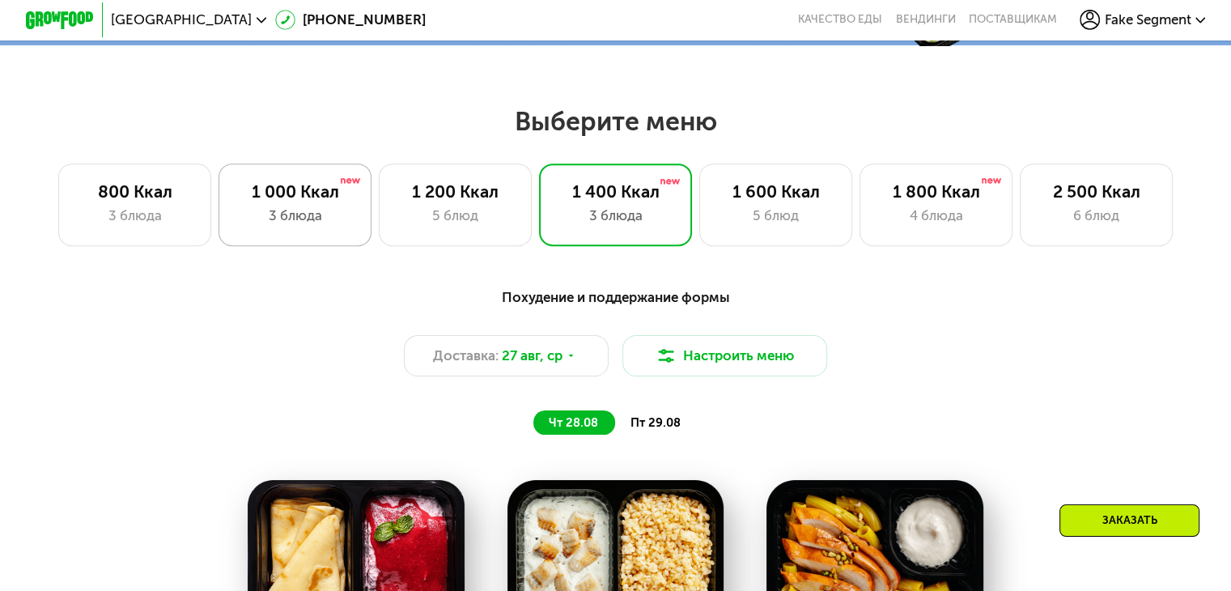
click at [318, 202] on div "1 000 Ккал" at bounding box center [294, 191] width 117 height 20
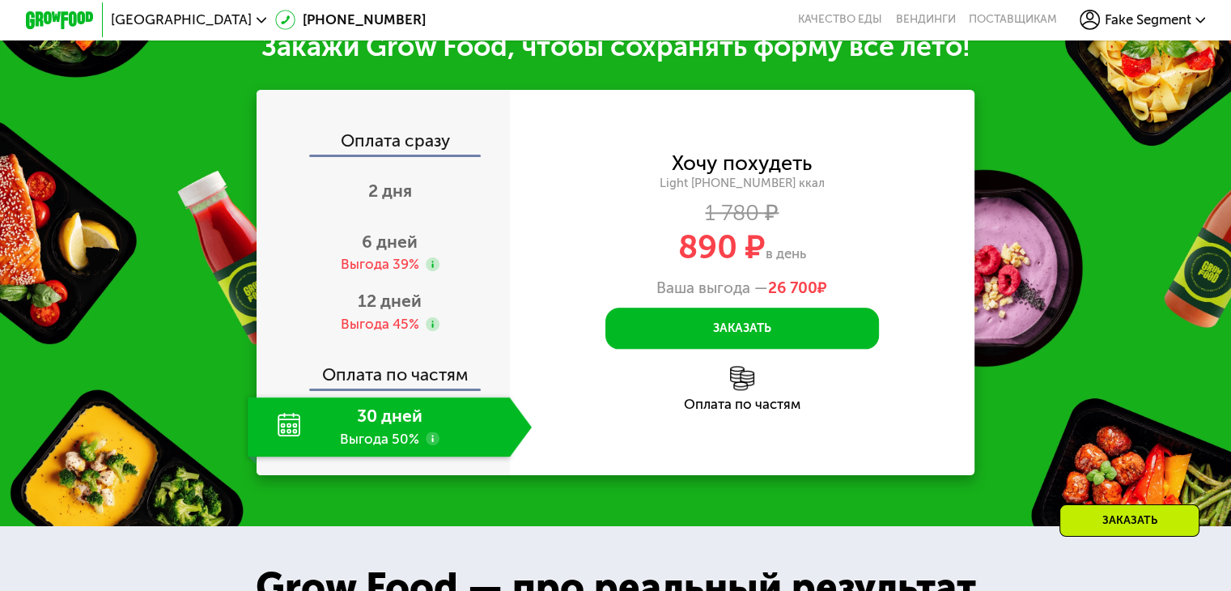
scroll to position [1711, 0]
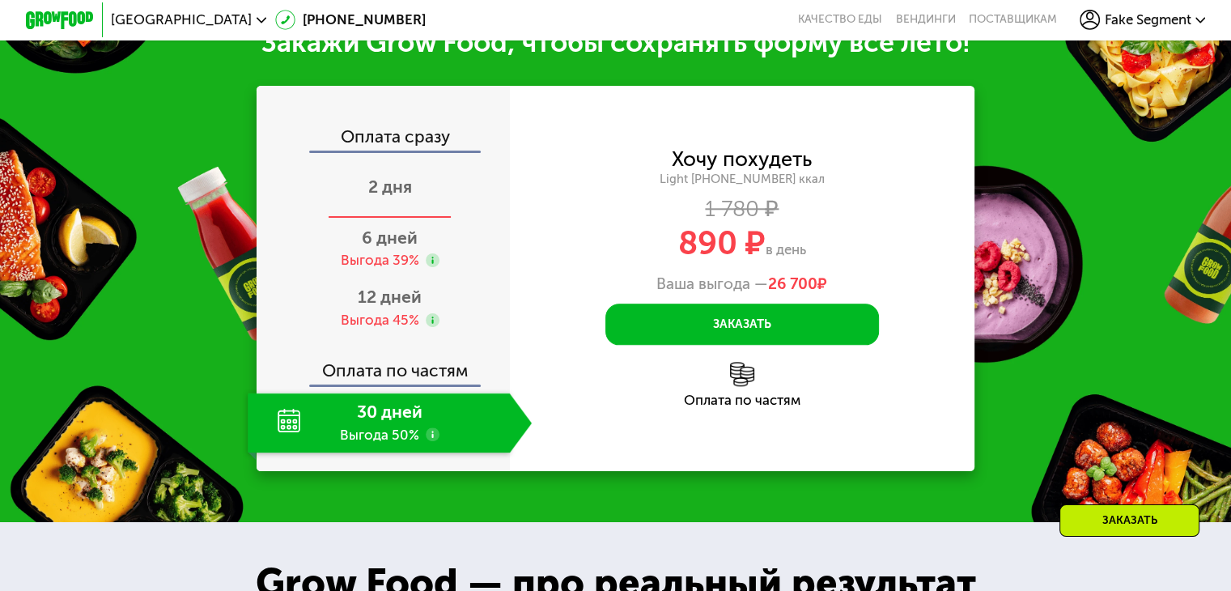
click at [385, 197] on span "2 дня" at bounding box center [390, 186] width 44 height 20
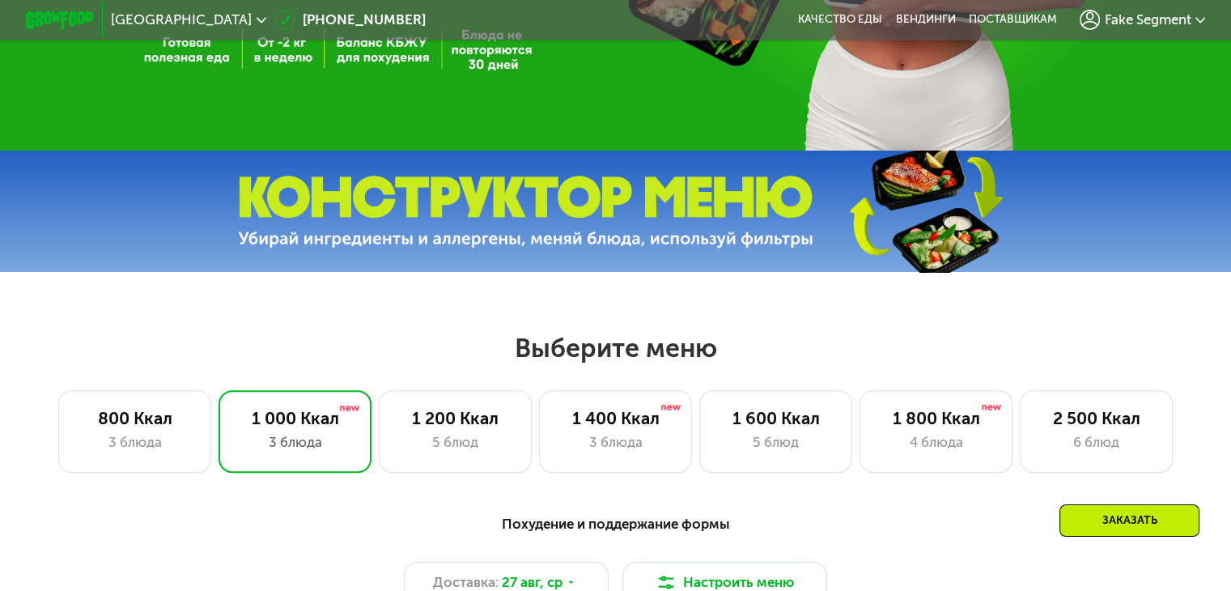
scroll to position [392, 0]
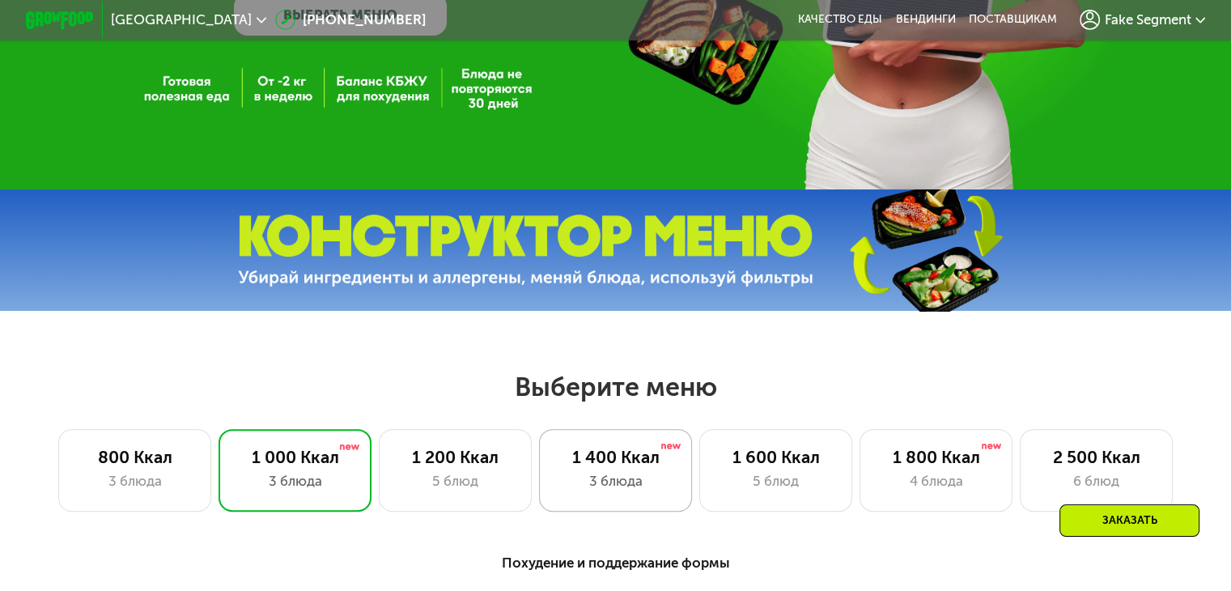
click at [699, 502] on div "1 400 Ккал 3 блюда" at bounding box center [776, 470] width 154 height 82
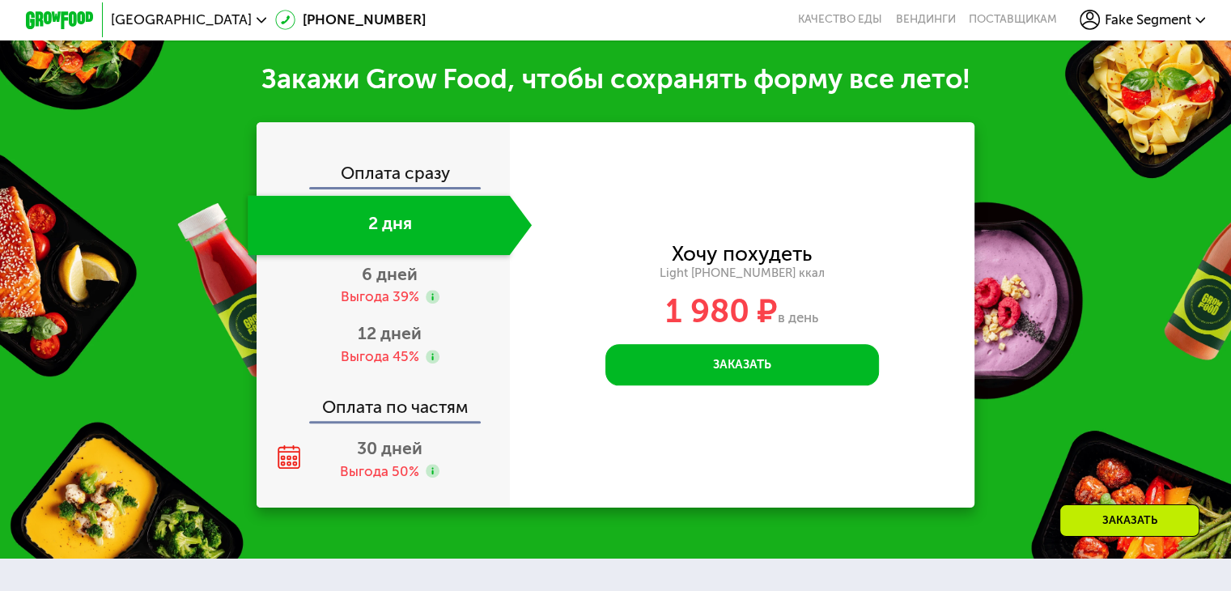
scroll to position [1675, 0]
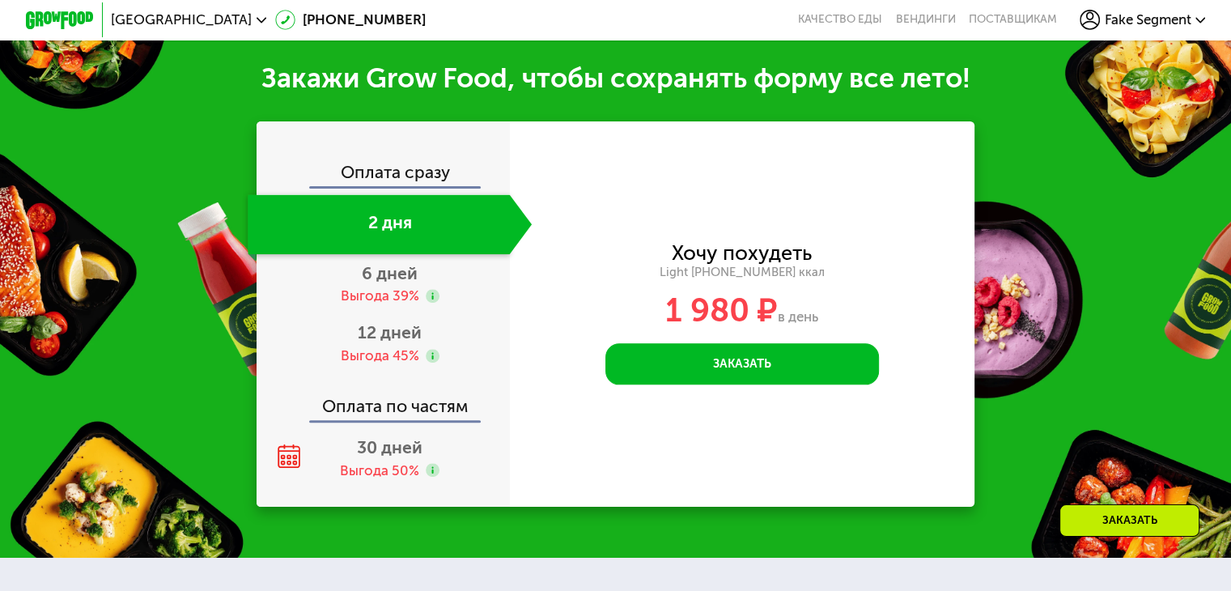
click at [257, 17] on icon at bounding box center [262, 20] width 11 height 11
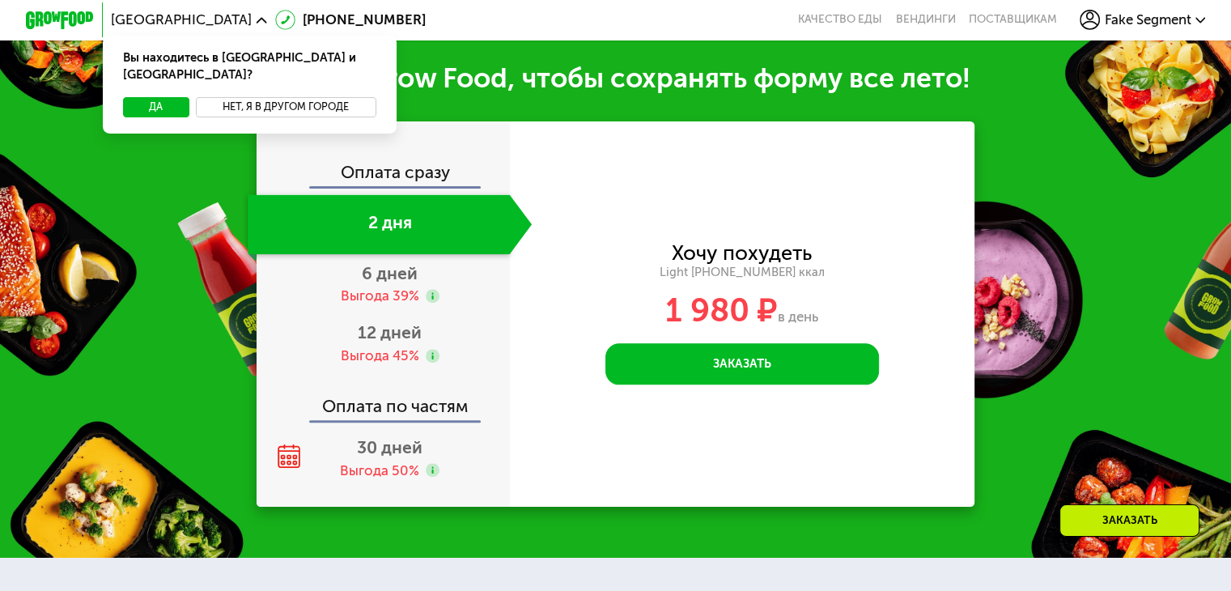
click at [259, 97] on button "Нет, я в другом городе" at bounding box center [286, 107] width 181 height 20
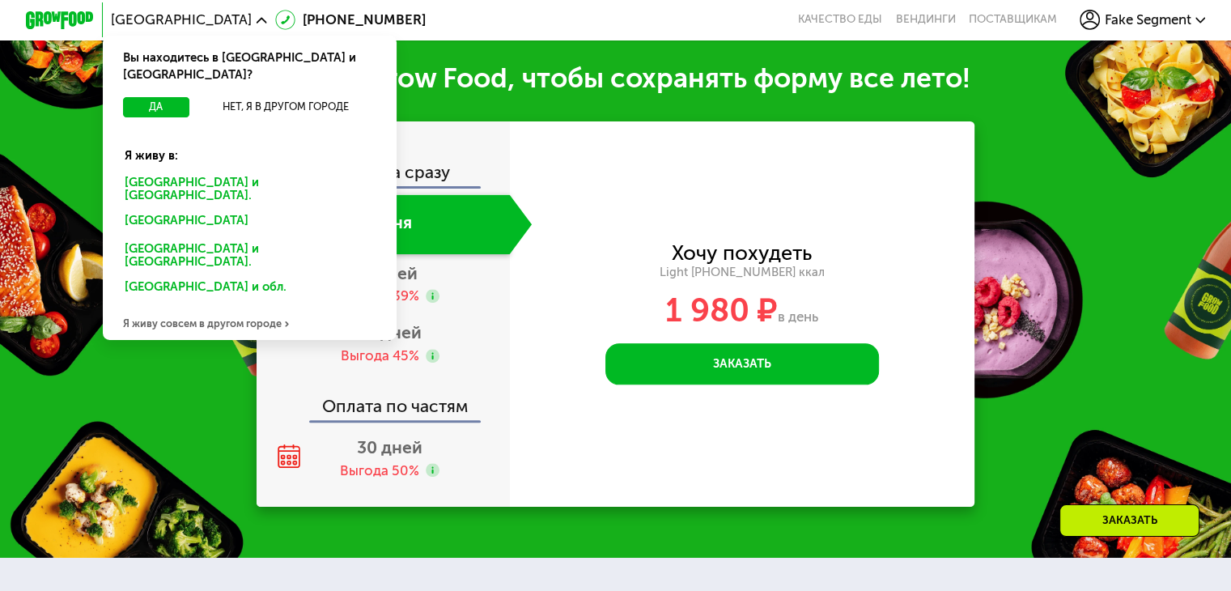
click at [162, 209] on div "Санкт-Петербурге и обл." at bounding box center [246, 223] width 267 height 28
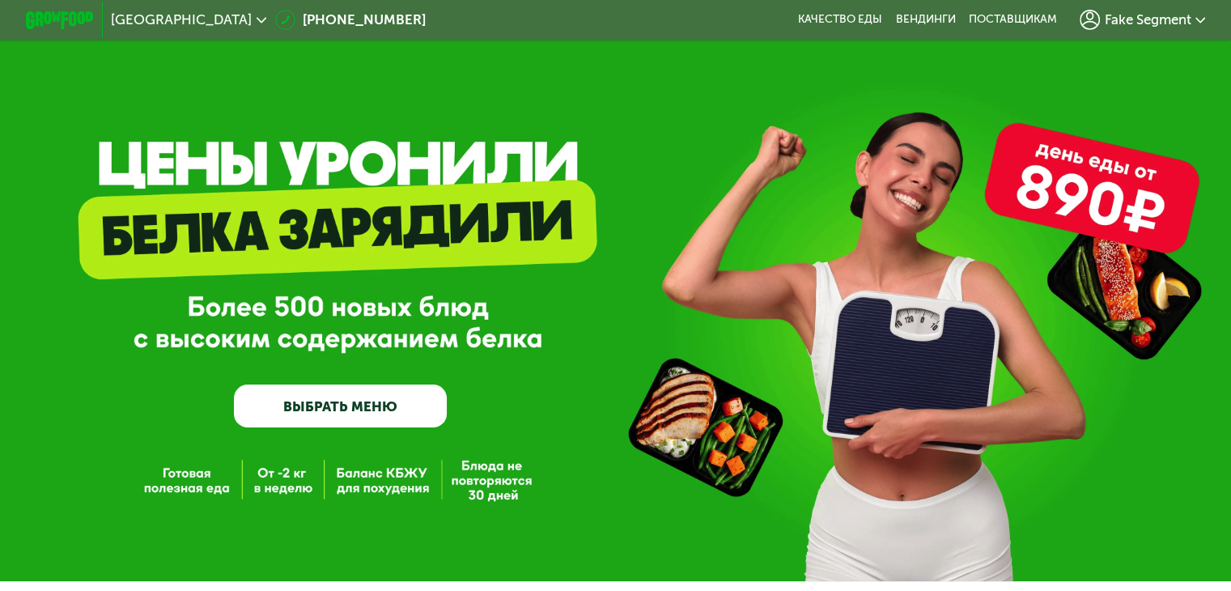
scroll to position [90, 0]
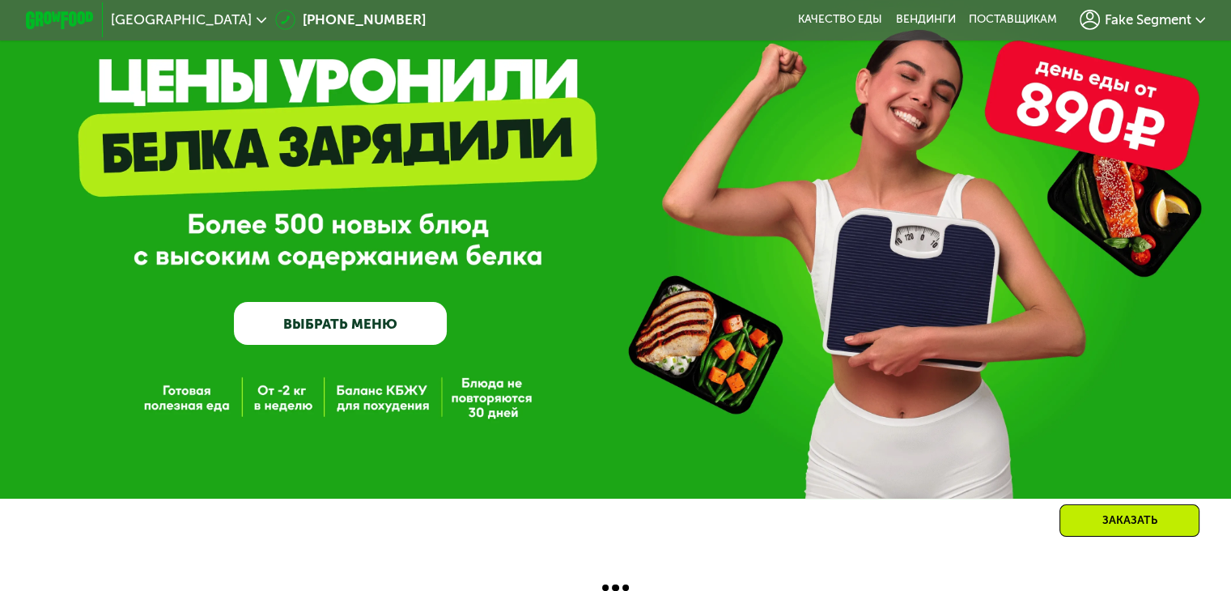
click at [773, 548] on div "[GEOGRAPHIC_DATA] [PHONE_NUMBER] Качество еды [PERSON_NAME] поставщикам Fake Se…" at bounding box center [615, 254] width 1231 height 674
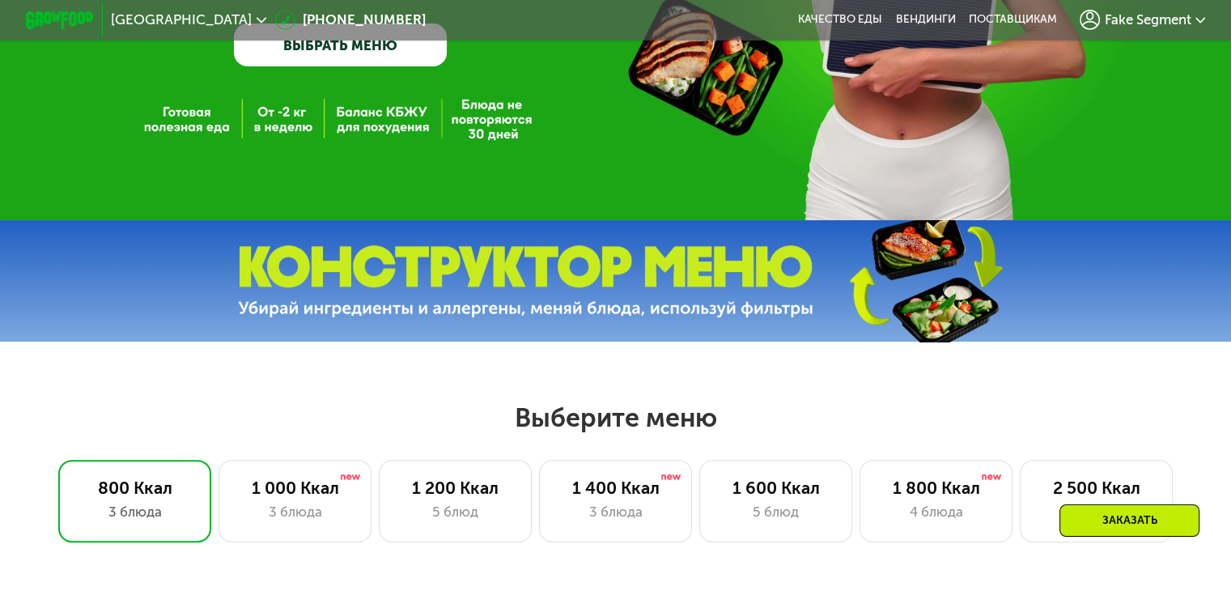
scroll to position [538, 0]
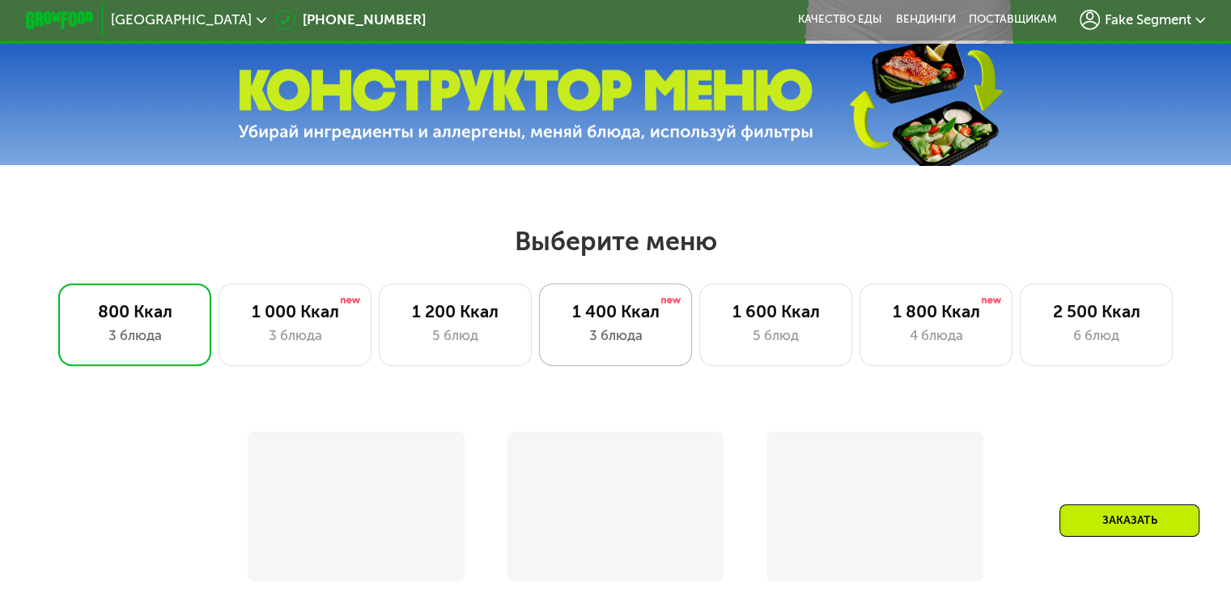
click at [593, 338] on div "3 блюда" at bounding box center [615, 335] width 117 height 20
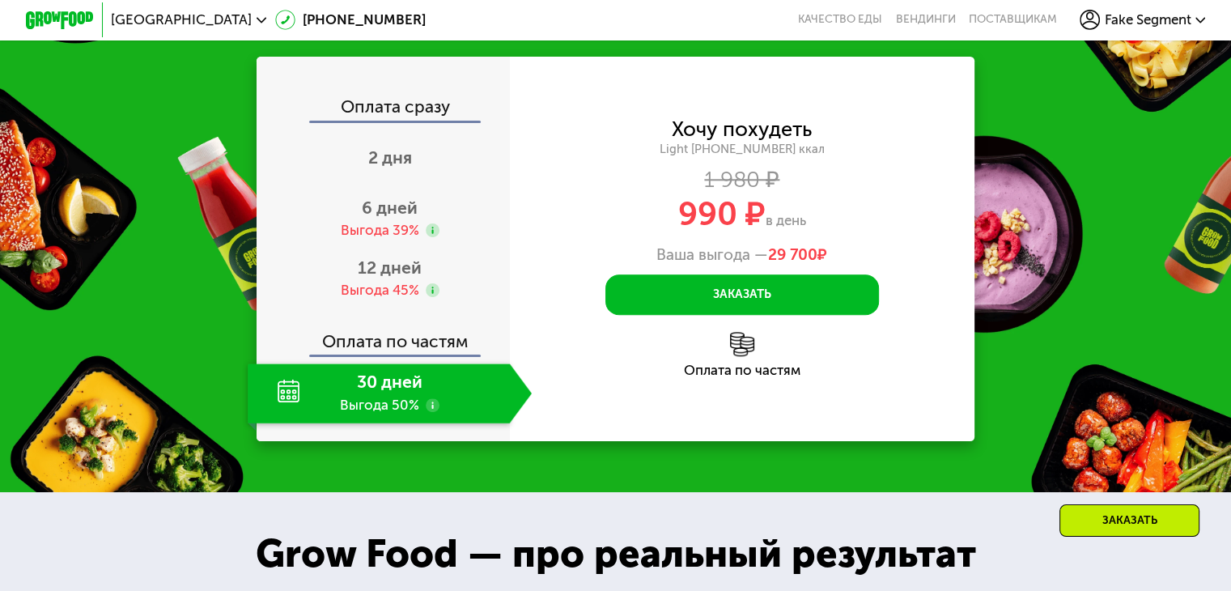
scroll to position [1593, 0]
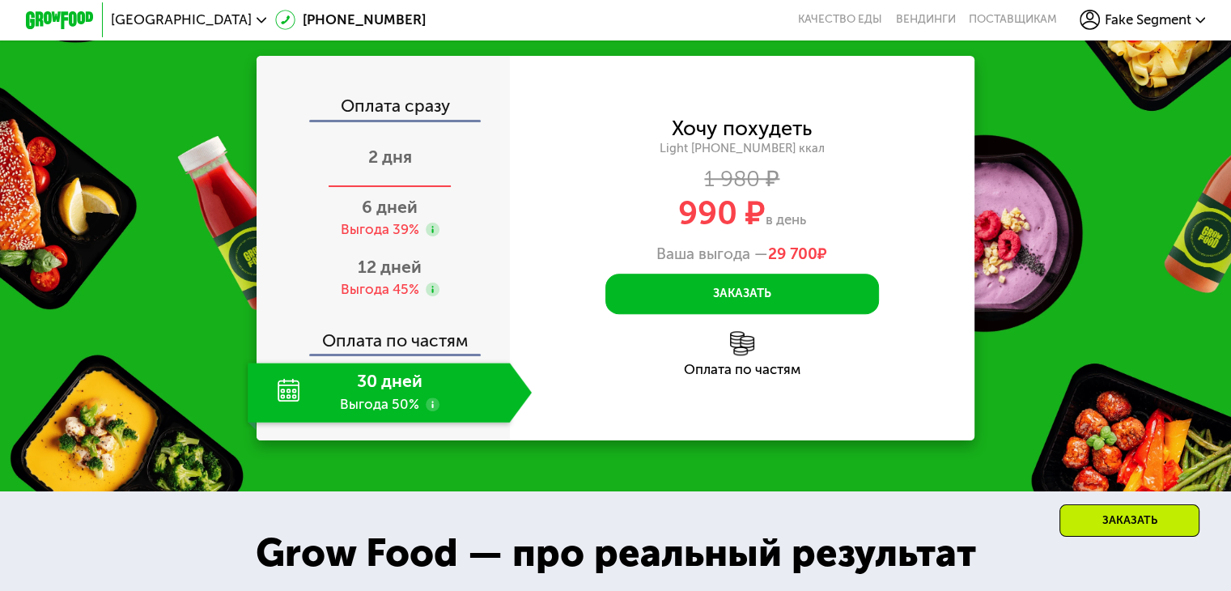
click at [390, 188] on div "2 дня" at bounding box center [390, 158] width 284 height 60
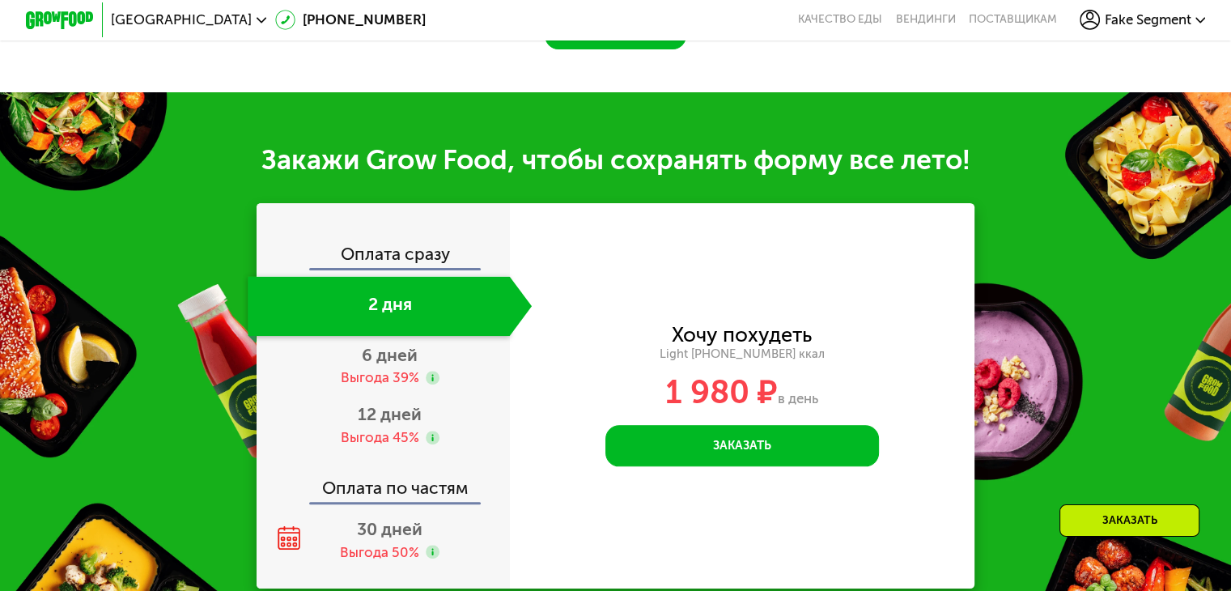
click at [976, 525] on div "Хочу похудеть Light 1400 ~1400 ккал 1 980 ₽ в день Заказать Введите свой номер …" at bounding box center [743, 395] width 466 height 385
click at [797, 555] on div "Хочу похудеть Light 1400 ~1400 ккал 1 980 ₽ в день Заказать Введите свой номер …" at bounding box center [743, 395] width 466 height 385
click at [913, 554] on div "Хочу похудеть Light 1400 ~1400 ккал 1 980 ₽ в день Заказать Введите свой номер …" at bounding box center [743, 395] width 466 height 385
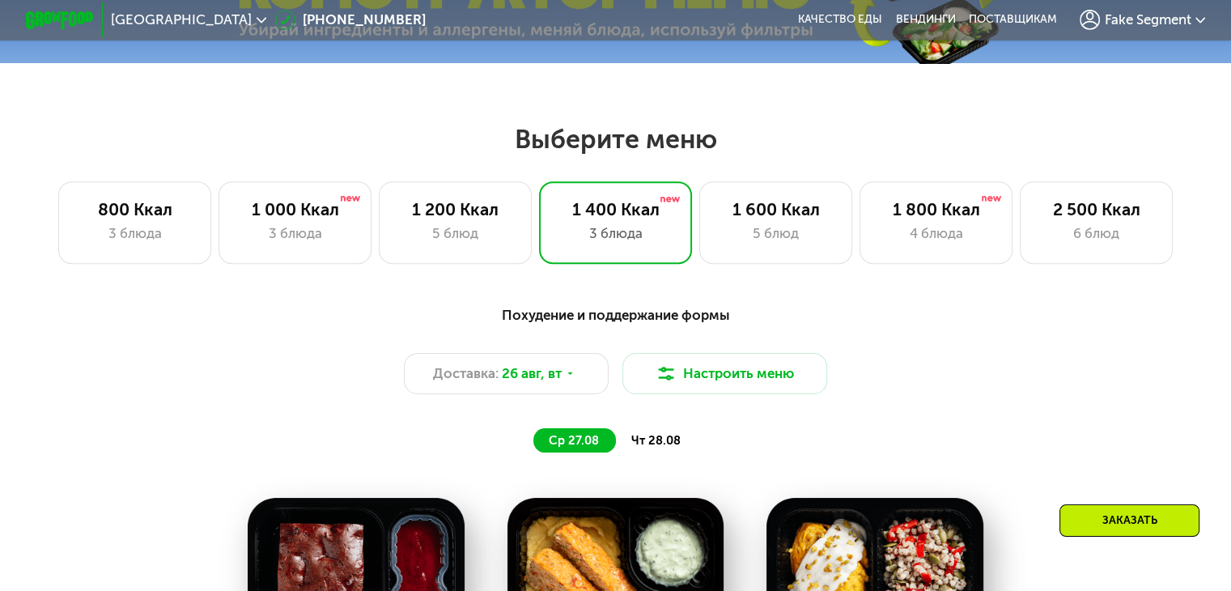
scroll to position [638, 0]
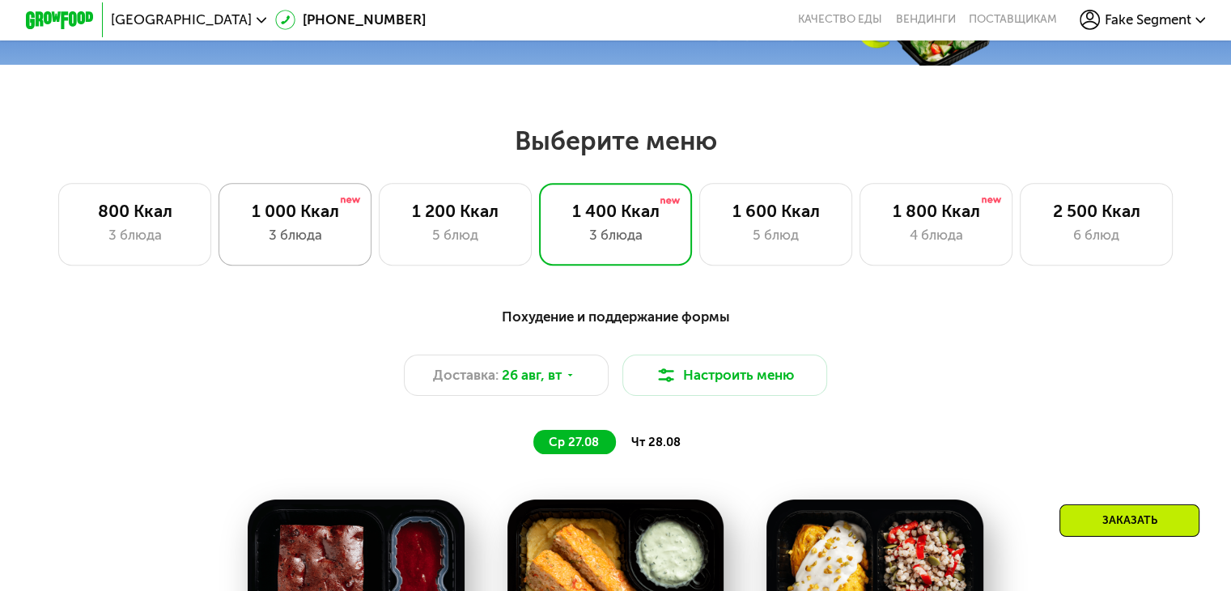
click at [379, 253] on div "1 000 Ккал 3 блюда" at bounding box center [456, 224] width 154 height 82
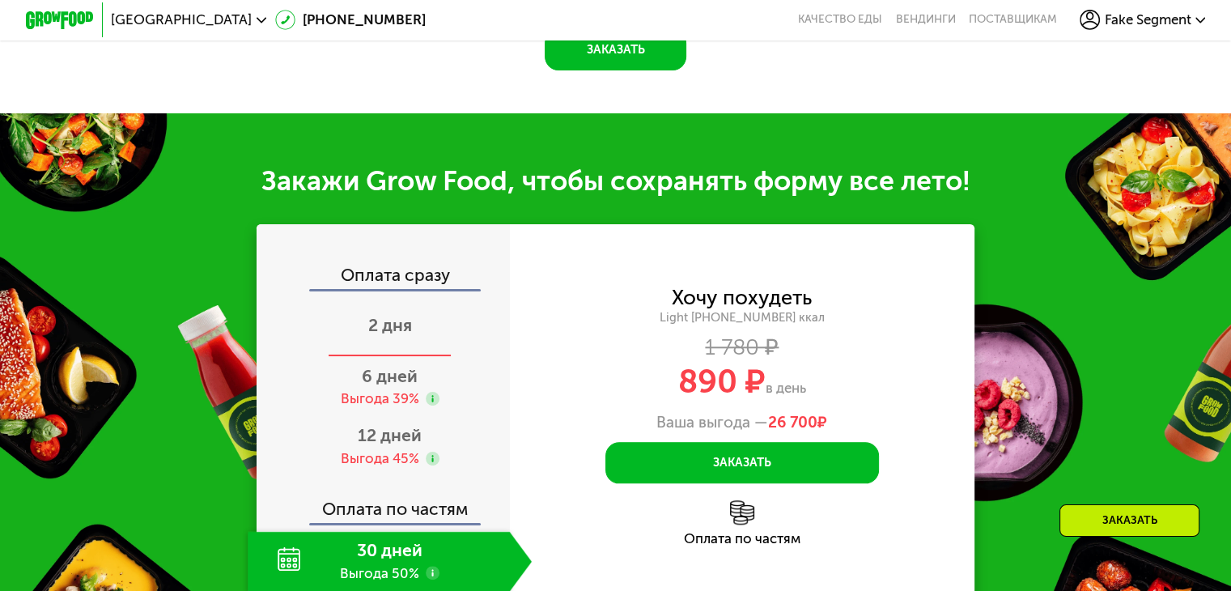
click at [419, 334] on div "2 дня" at bounding box center [390, 327] width 284 height 60
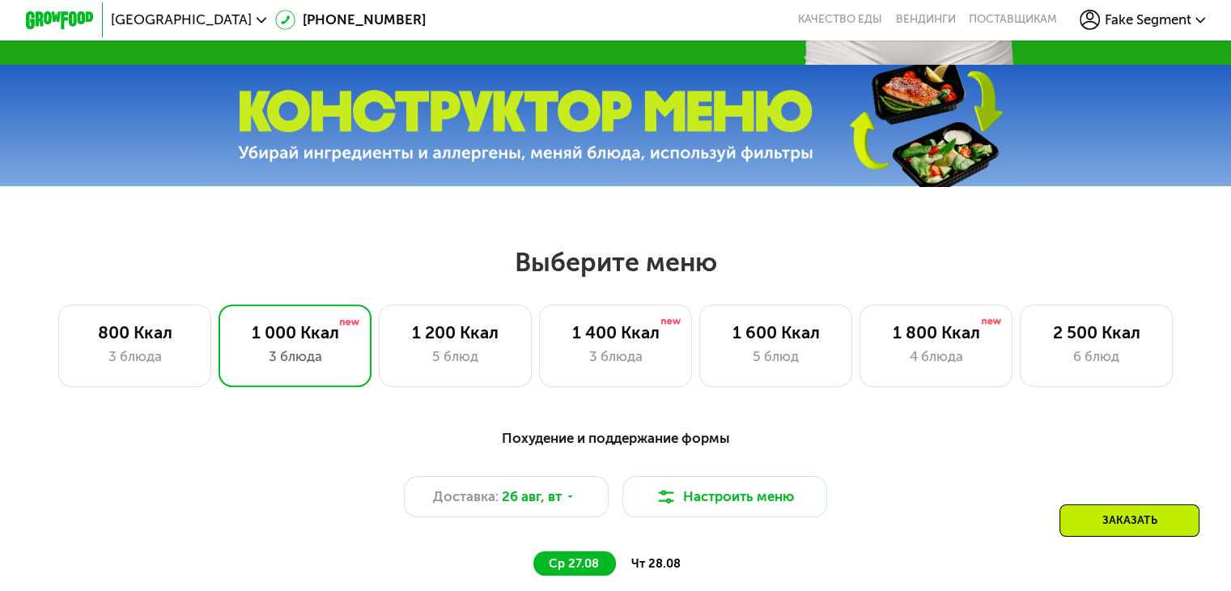
scroll to position [468, 0]
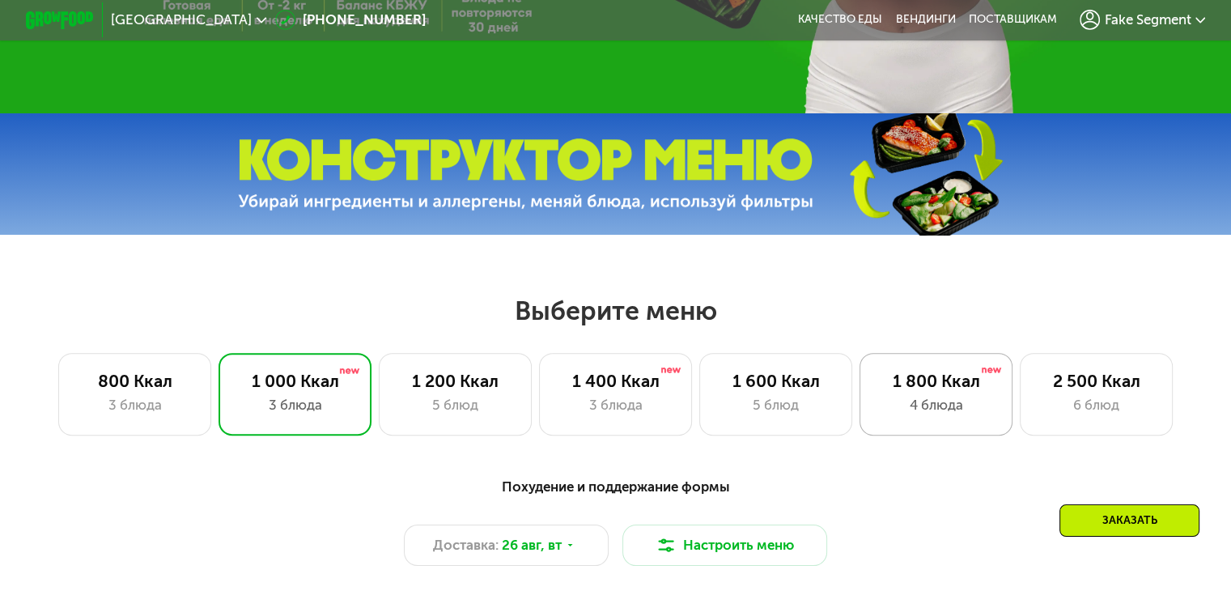
click at [1020, 398] on div "1 800 Ккал 4 блюда" at bounding box center [1097, 394] width 154 height 82
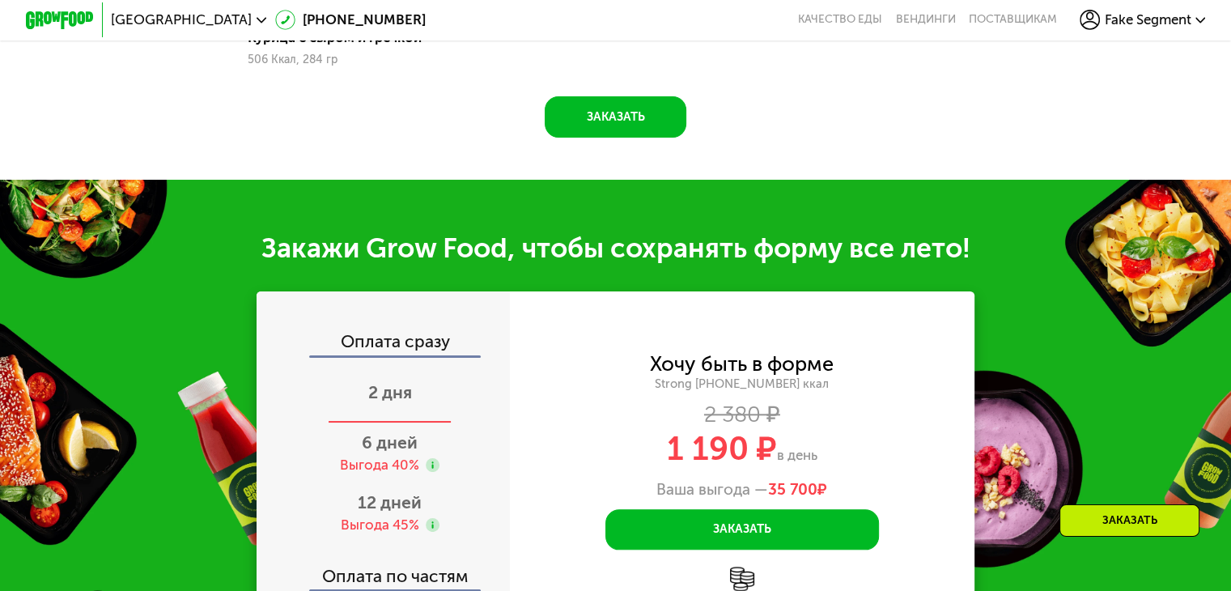
click at [352, 409] on div "2 дня" at bounding box center [390, 394] width 284 height 60
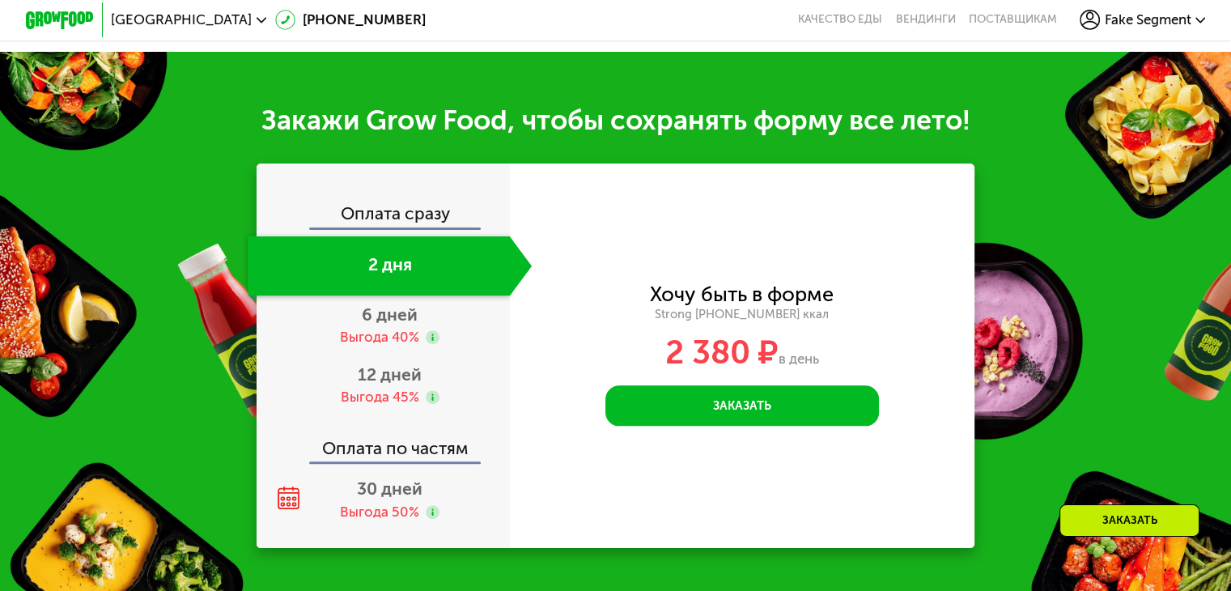
scroll to position [1728, 0]
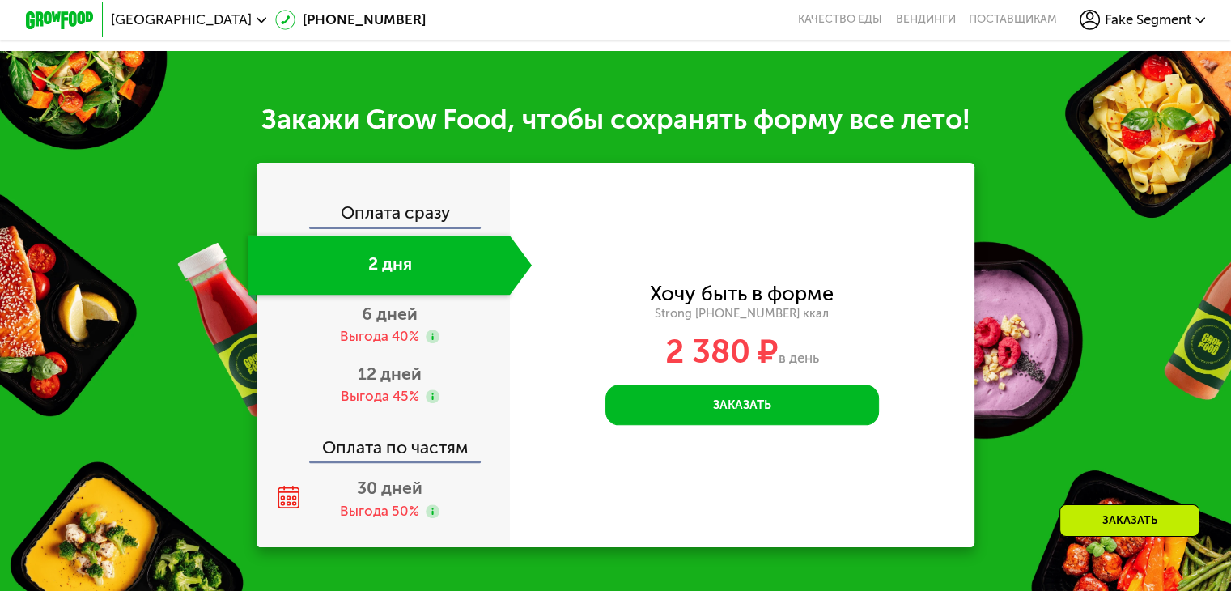
click at [204, 19] on span "Санкт-Петербург" at bounding box center [181, 20] width 141 height 14
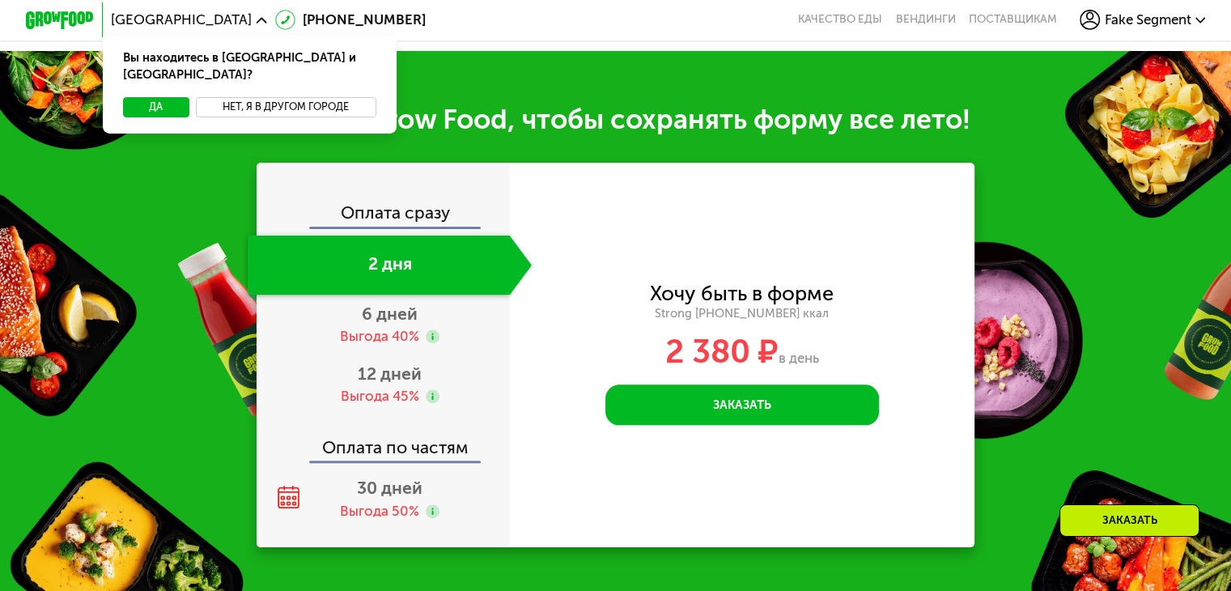
click at [240, 97] on button "Нет, я в другом городе" at bounding box center [286, 107] width 181 height 20
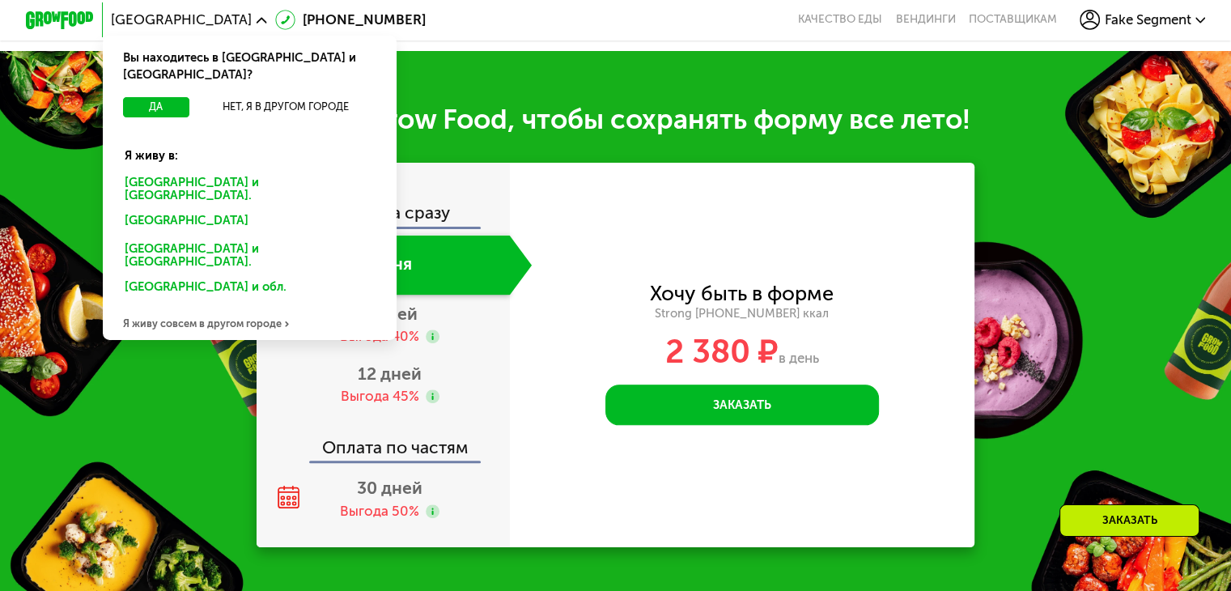
click at [147, 209] on div "Москве и обл." at bounding box center [246, 223] width 267 height 28
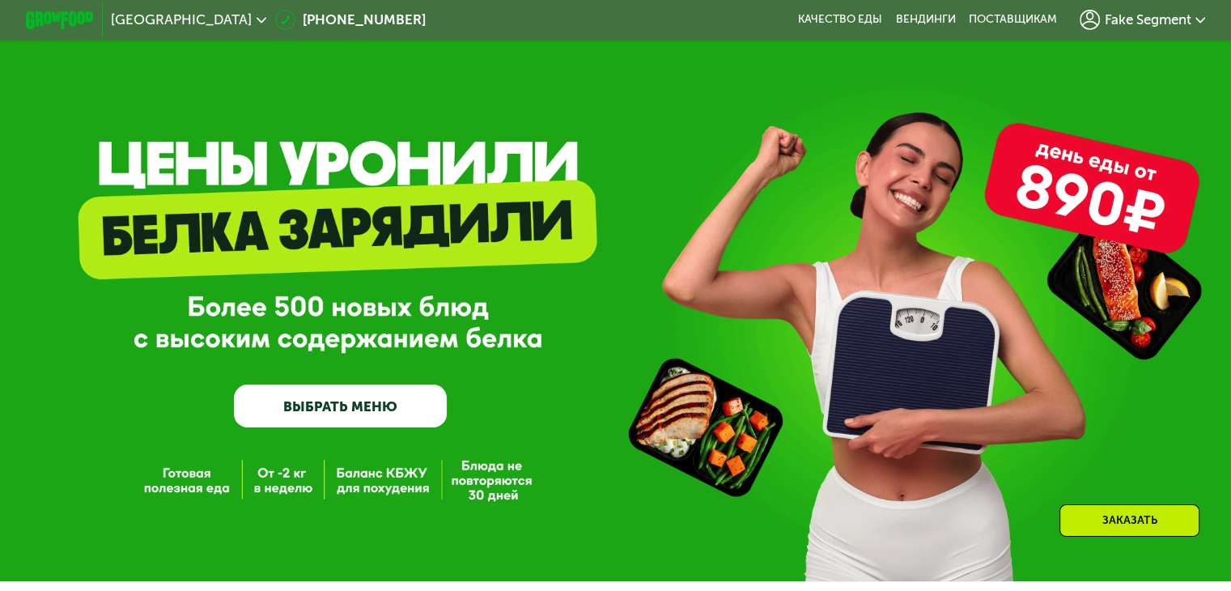
scroll to position [90, 0]
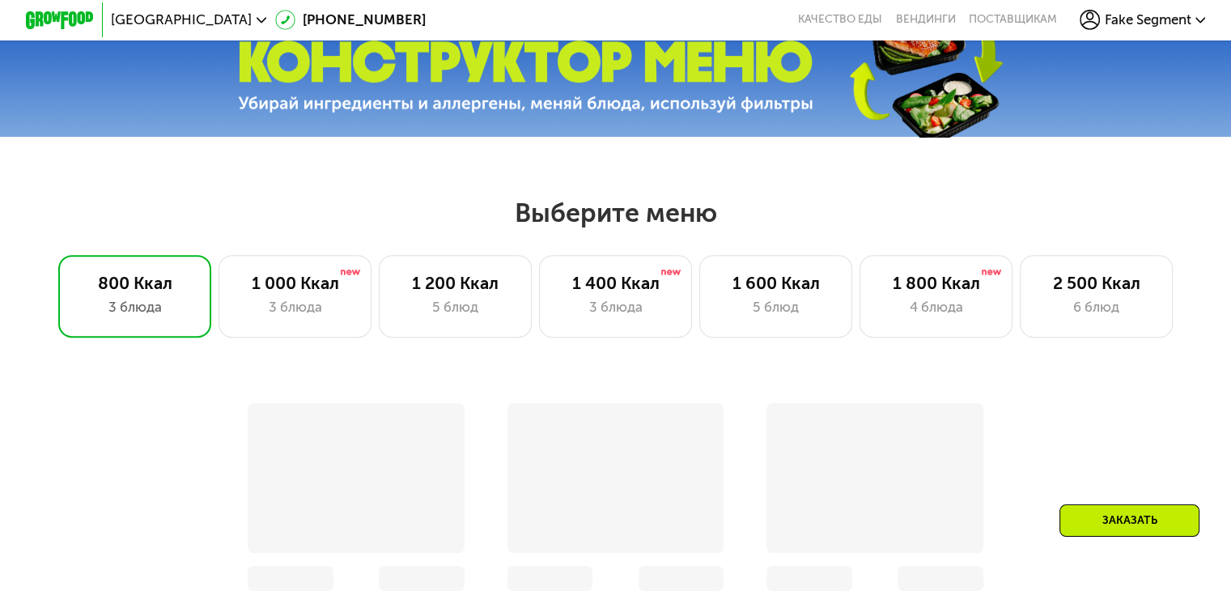
scroll to position [565, 0]
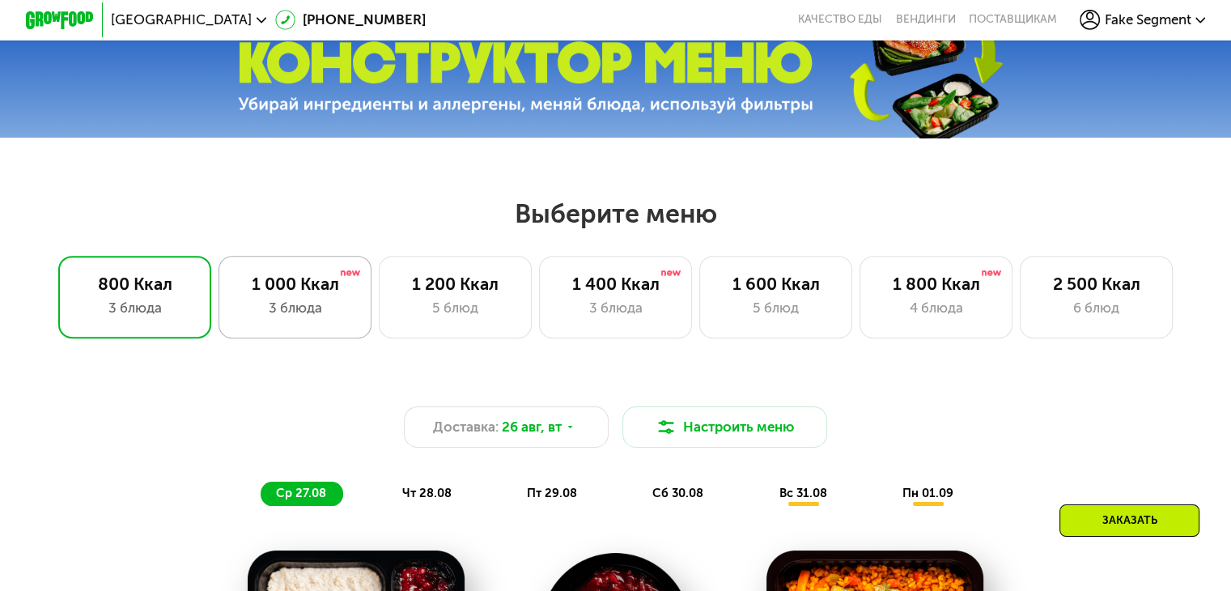
click at [300, 292] on div "1 000 Ккал" at bounding box center [294, 284] width 117 height 20
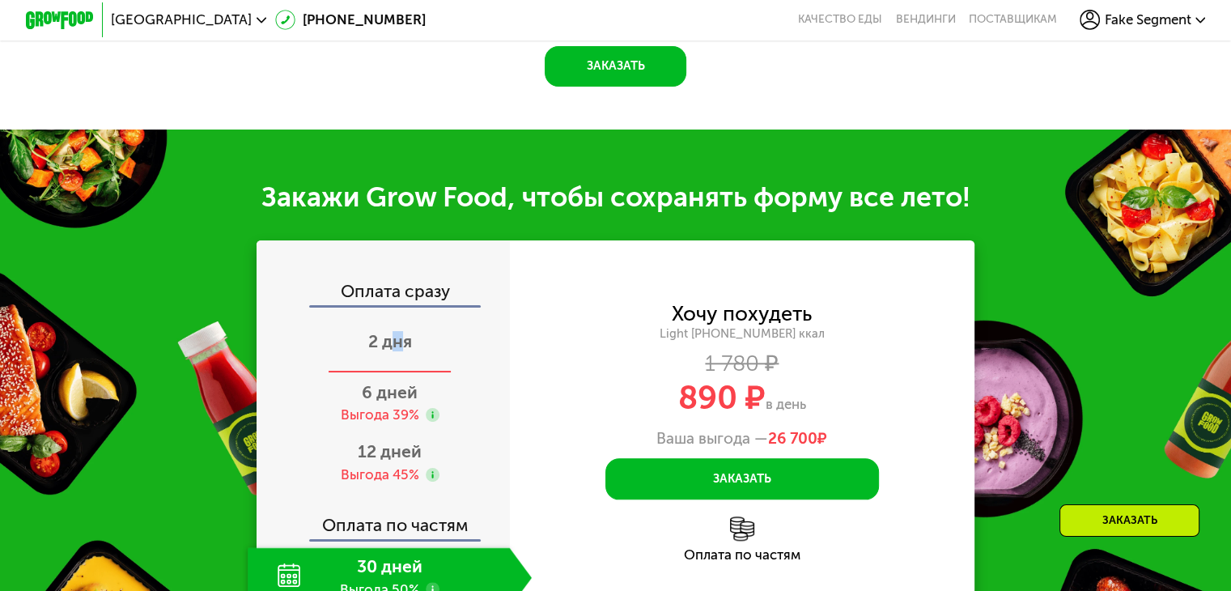
drag, startPoint x: 453, startPoint y: 391, endPoint x: 395, endPoint y: 365, distance: 63.8
click at [395, 351] on span "2 дня" at bounding box center [390, 341] width 44 height 20
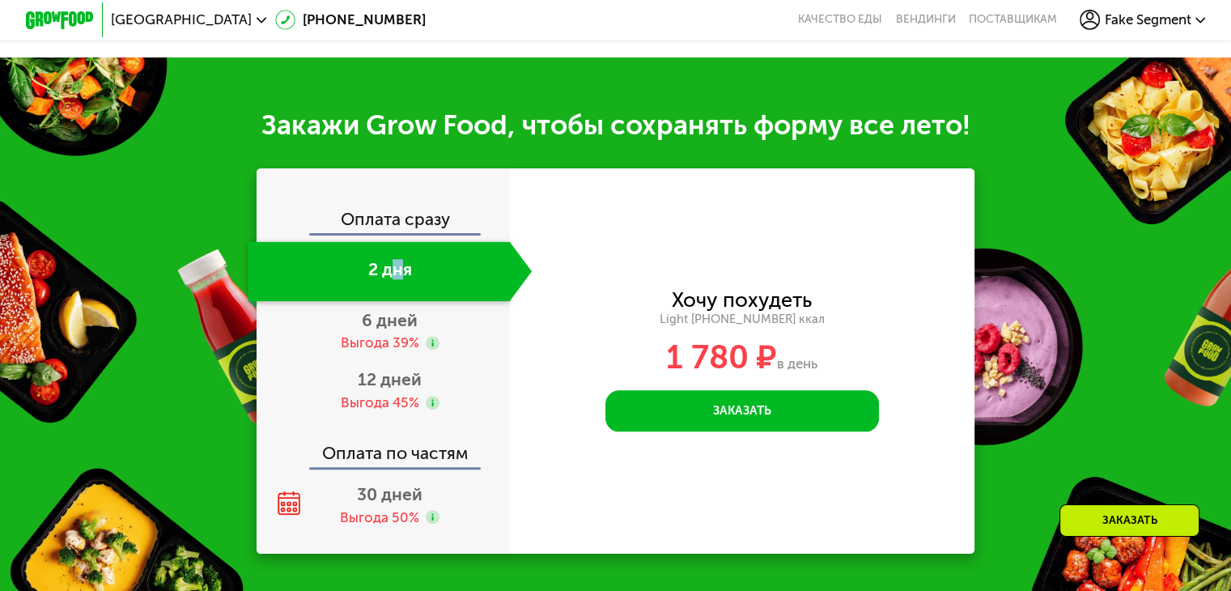
scroll to position [1556, 0]
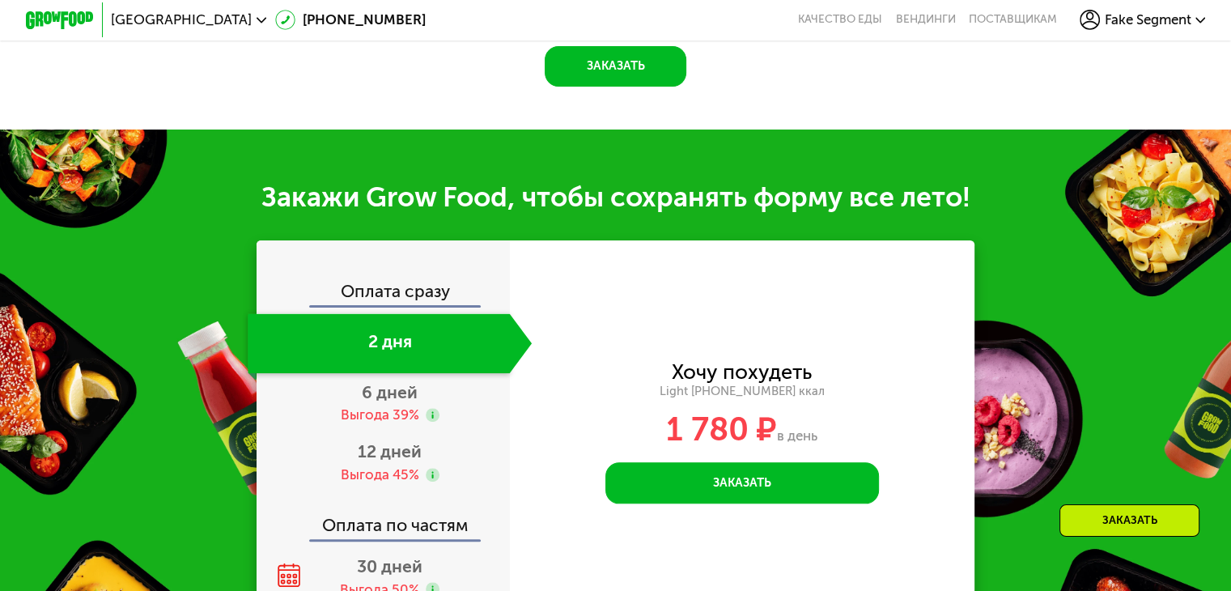
click at [551, 310] on div "Хочу похудеть Light [PHONE_NUMBER] ккал 1 780 ₽ в день Заказать Введите свой но…" at bounding box center [743, 432] width 466 height 385
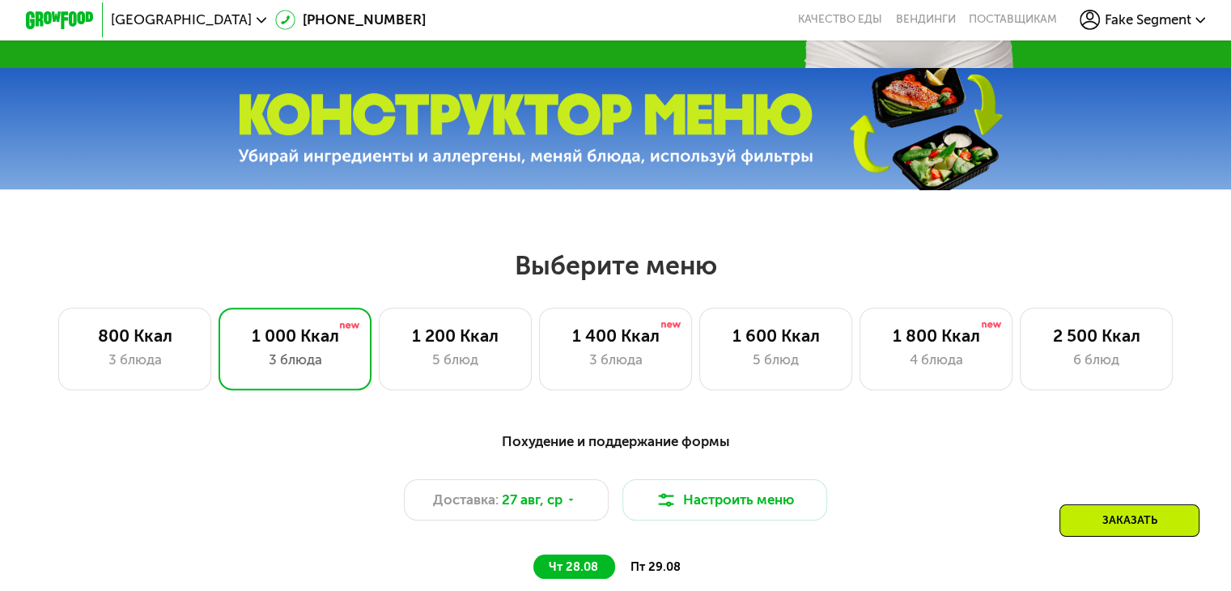
scroll to position [511, 0]
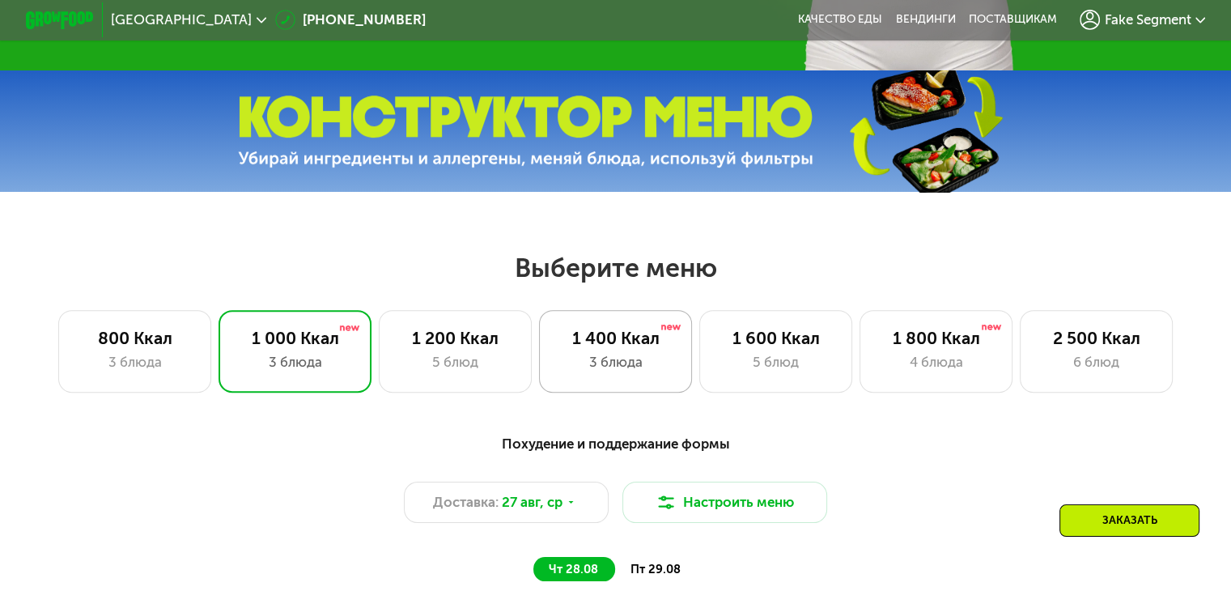
click at [628, 342] on div "1 400 Ккал" at bounding box center [615, 338] width 117 height 20
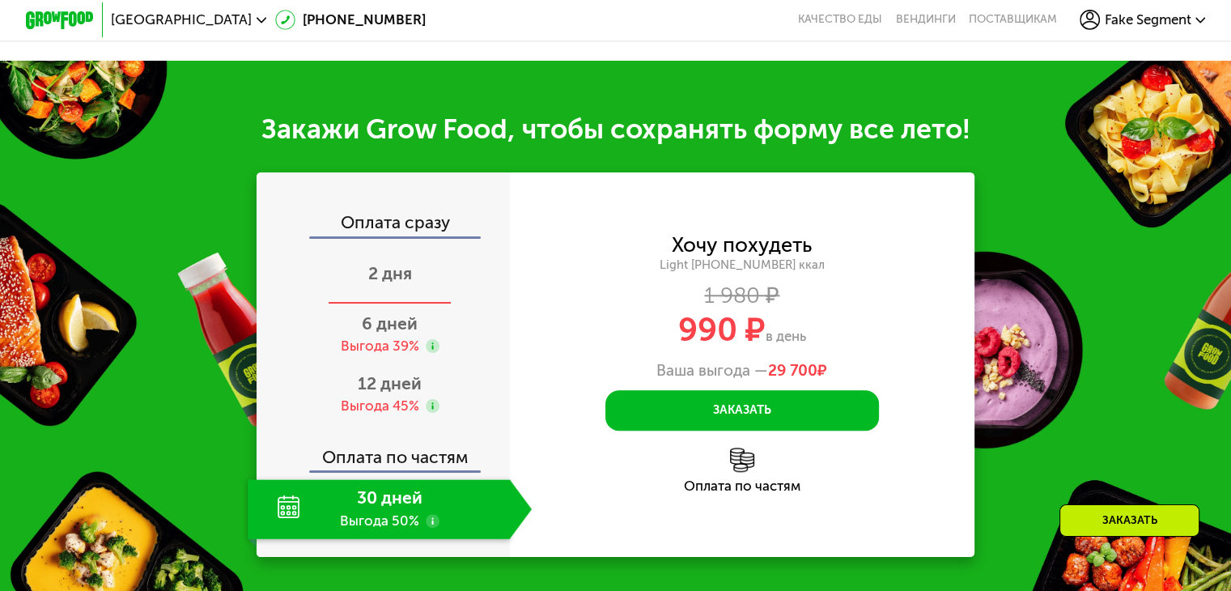
click at [399, 283] on span "2 дня" at bounding box center [390, 273] width 44 height 20
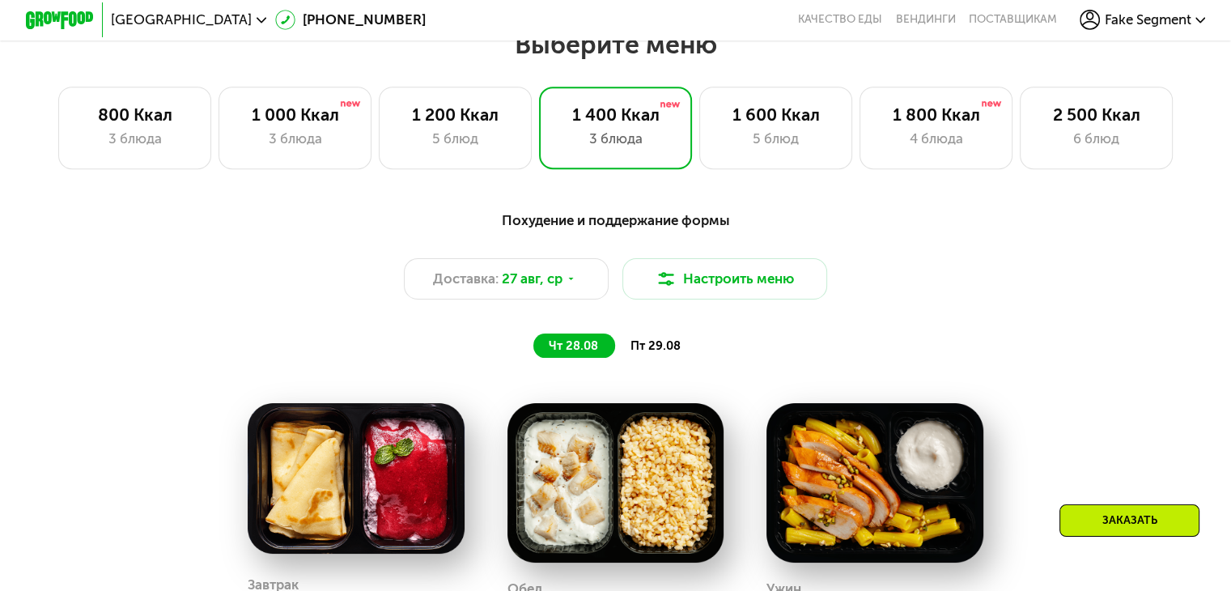
scroll to position [733, 0]
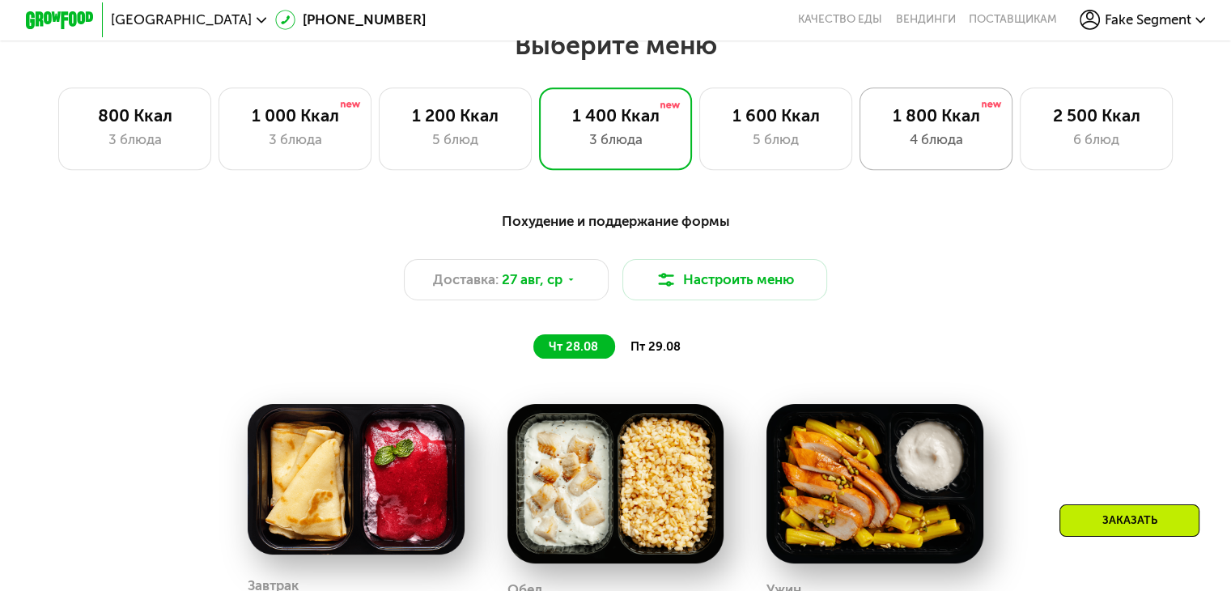
click at [936, 114] on div "1 800 Ккал" at bounding box center [936, 115] width 117 height 20
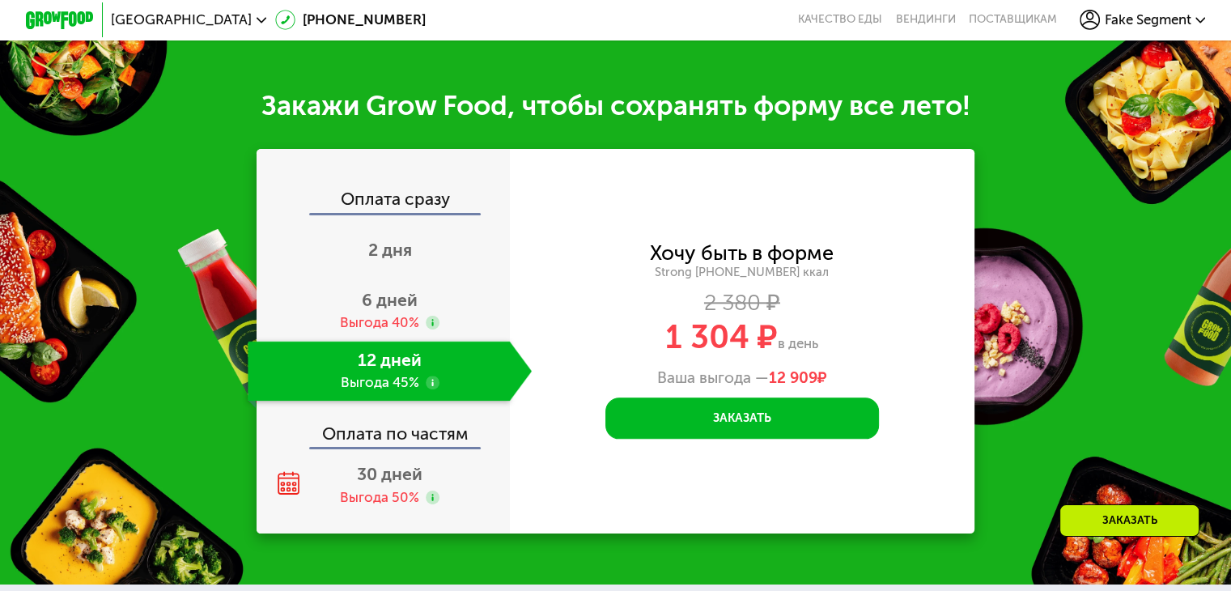
scroll to position [1791, 0]
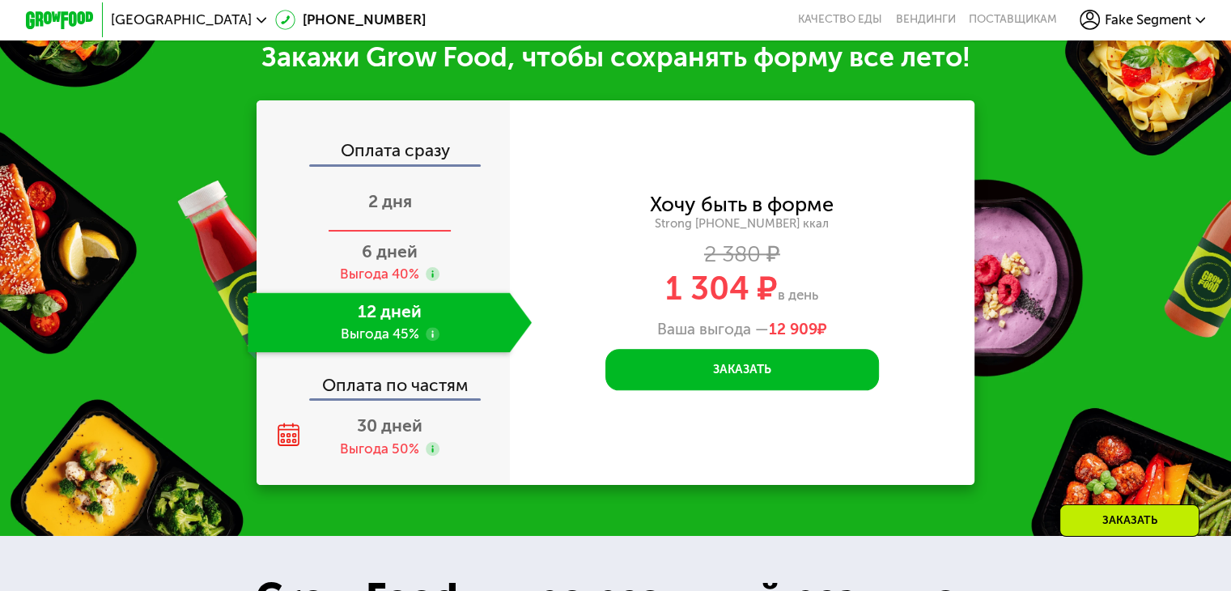
click at [368, 211] on span "2 дня" at bounding box center [390, 201] width 44 height 20
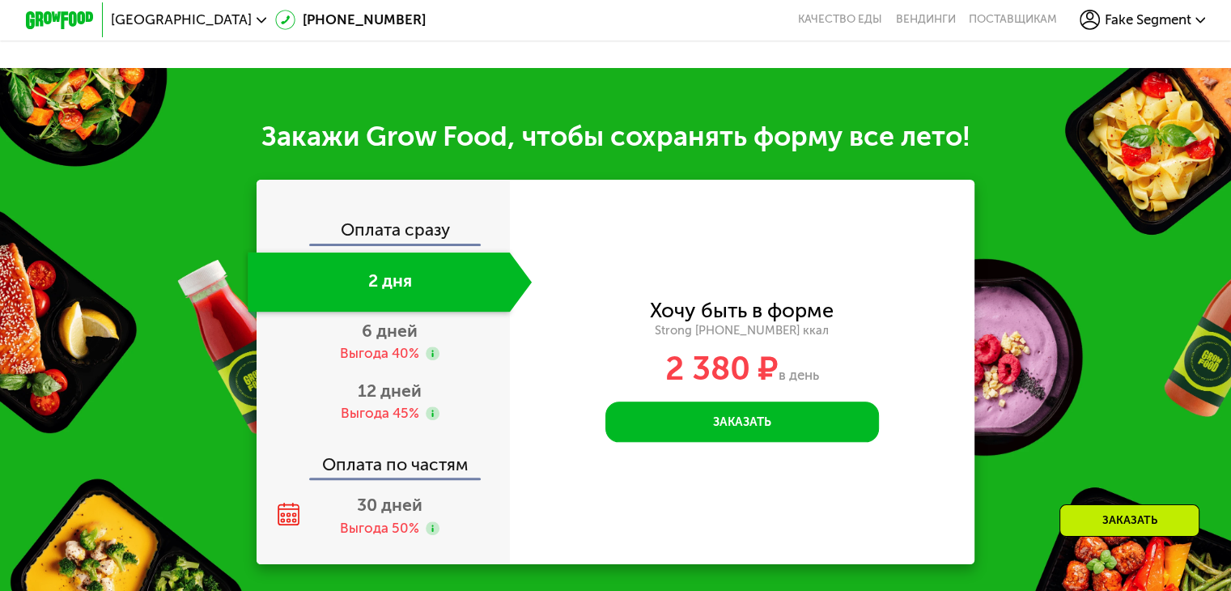
scroll to position [1859, 0]
